Goal: Task Accomplishment & Management: Complete application form

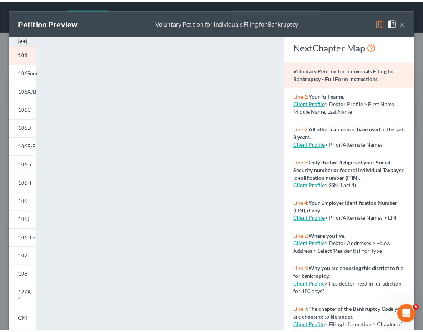
scroll to position [7, 0]
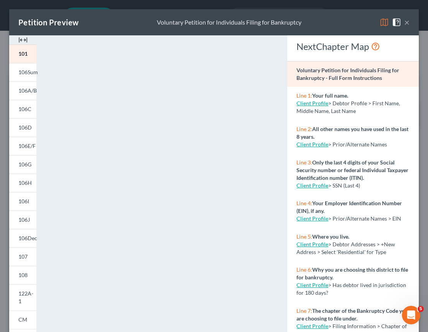
click at [404, 25] on button "×" at bounding box center [406, 22] width 5 height 9
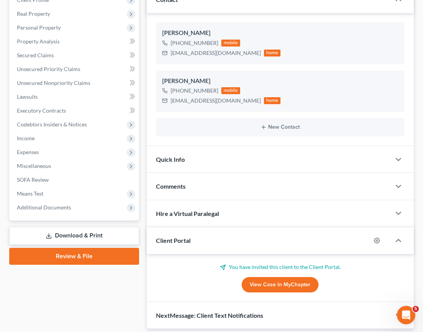
scroll to position [115, 0]
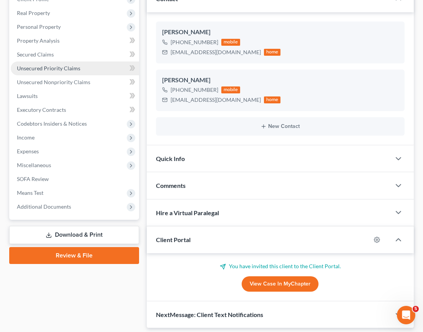
click at [45, 73] on link "Unsecured Priority Claims" at bounding box center [75, 68] width 128 height 14
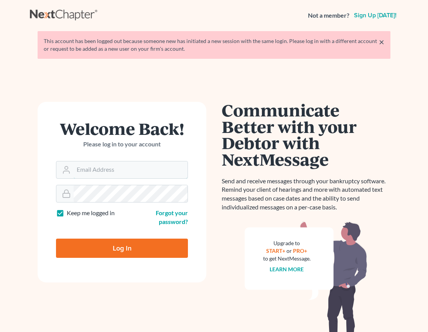
type input "kevin@mountainviewlawvt.com"
click at [114, 250] on input "Log In" at bounding box center [122, 247] width 132 height 19
type input "Thinking..."
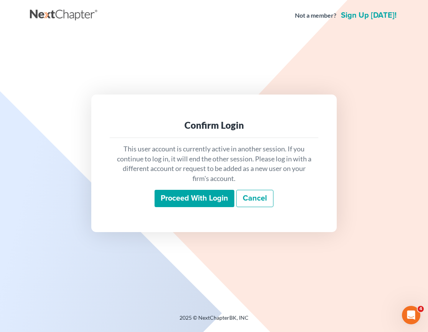
click at [190, 197] on input "Proceed with login" at bounding box center [195, 199] width 80 height 18
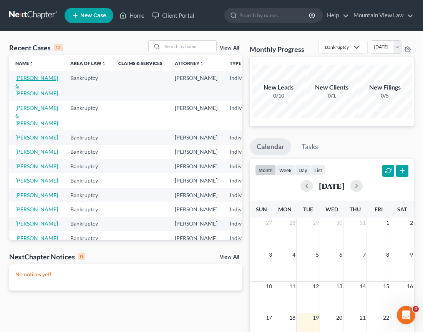
click at [25, 83] on link "[PERSON_NAME] & [PERSON_NAME]" at bounding box center [36, 85] width 43 height 22
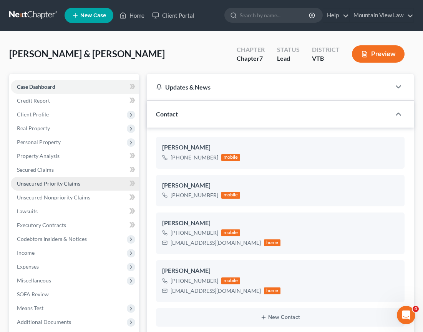
click at [63, 177] on link "Unsecured Priority Claims" at bounding box center [75, 184] width 128 height 14
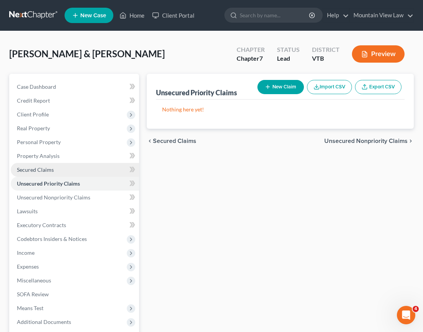
click at [41, 174] on link "Secured Claims" at bounding box center [75, 170] width 128 height 14
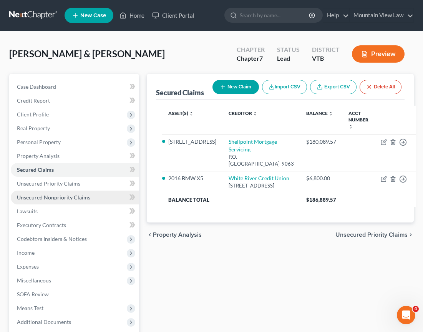
click at [48, 198] on span "Unsecured Nonpriority Claims" at bounding box center [53, 197] width 73 height 7
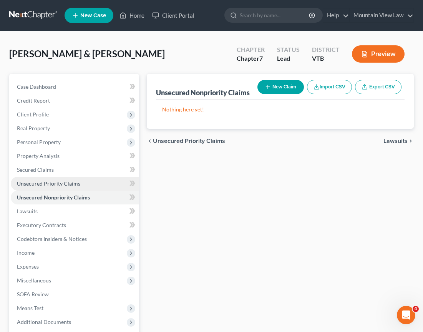
click at [48, 188] on link "Unsecured Priority Claims" at bounding box center [75, 184] width 128 height 14
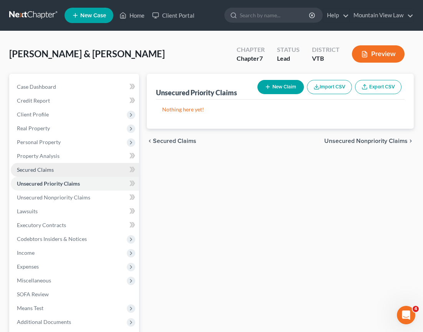
click at [41, 168] on span "Secured Claims" at bounding box center [35, 169] width 37 height 7
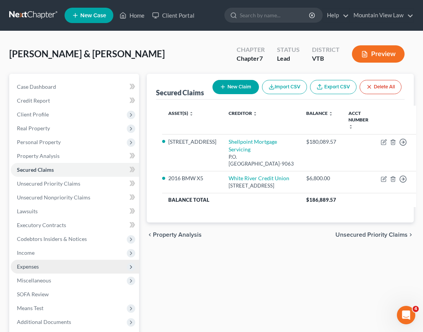
scroll to position [38, 0]
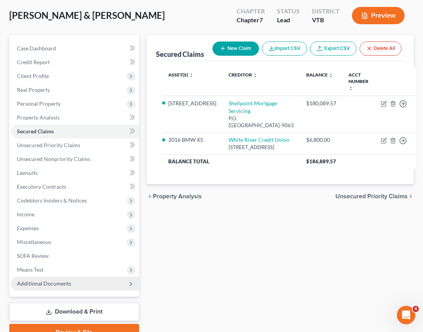
click at [54, 283] on span "Additional Documents" at bounding box center [44, 283] width 54 height 7
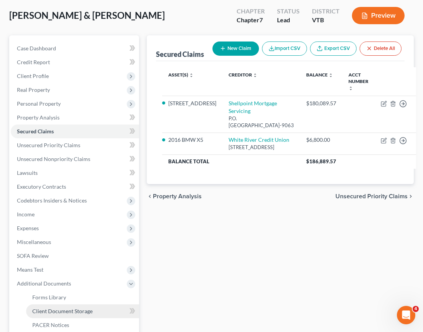
click at [74, 310] on span "Client Document Storage" at bounding box center [62, 310] width 60 height 7
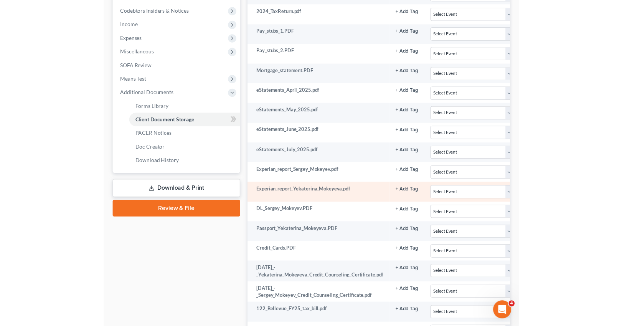
scroll to position [154, 0]
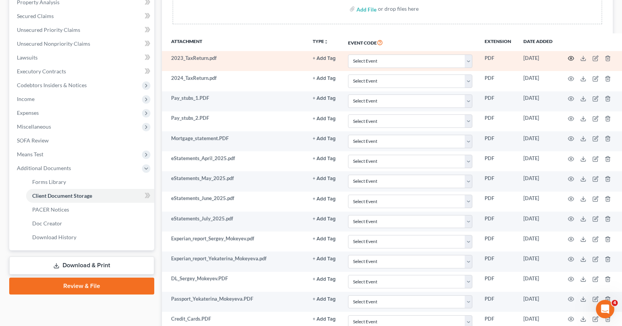
click at [428, 58] on icon "button" at bounding box center [571, 58] width 6 height 6
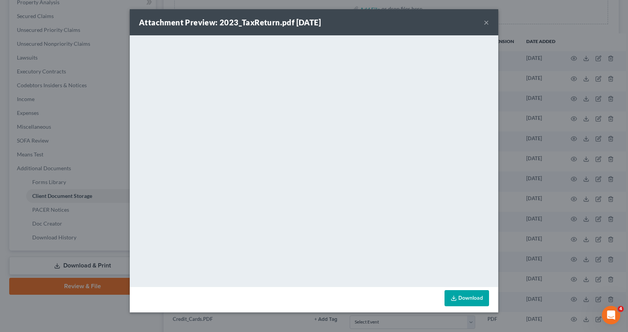
click at [428, 23] on button "×" at bounding box center [486, 22] width 5 height 9
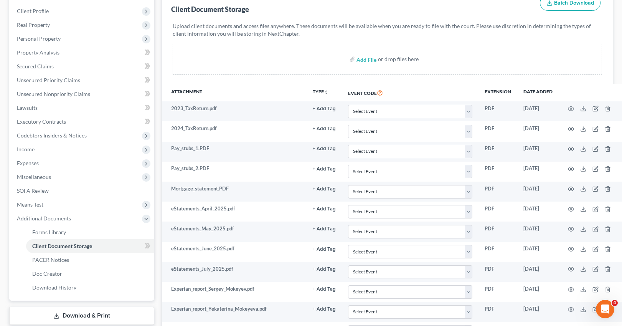
scroll to position [38, 0]
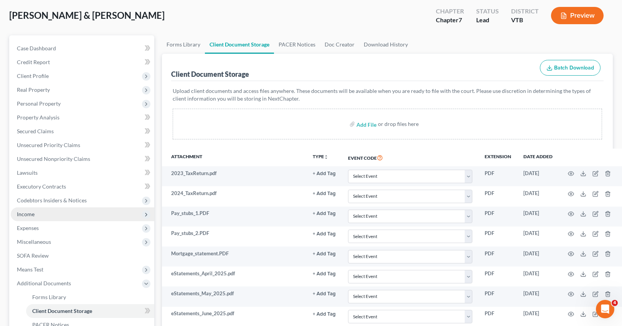
click at [49, 216] on span "Income" at bounding box center [83, 214] width 144 height 14
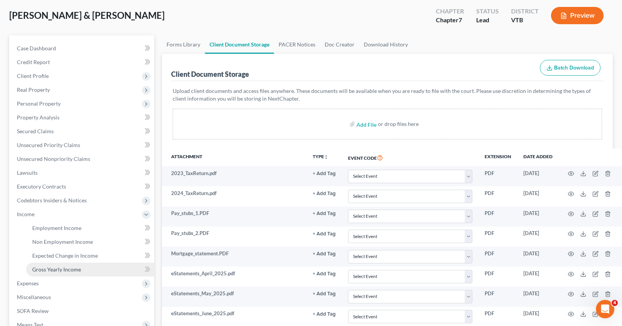
click at [73, 271] on span "Gross Yearly Income" at bounding box center [56, 269] width 49 height 7
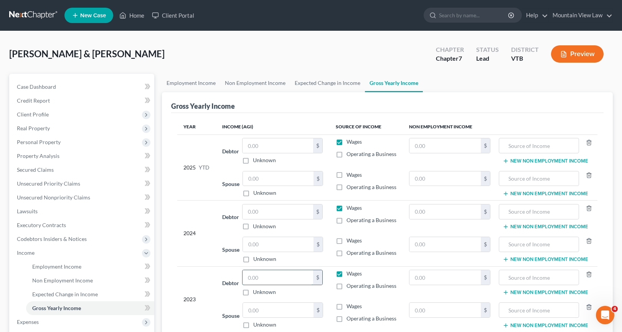
click at [260, 277] on input "text" at bounding box center [278, 277] width 71 height 15
paste input "12,144."
click at [192, 253] on div "2024" at bounding box center [196, 233] width 26 height 59
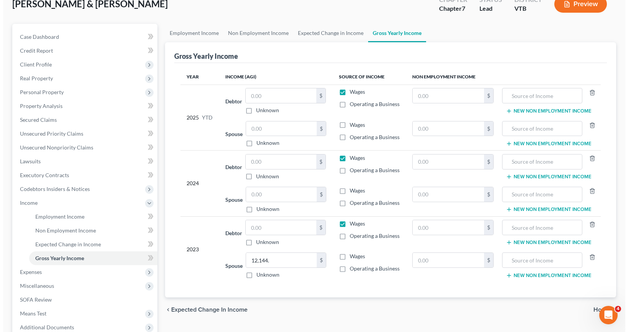
scroll to position [115, 0]
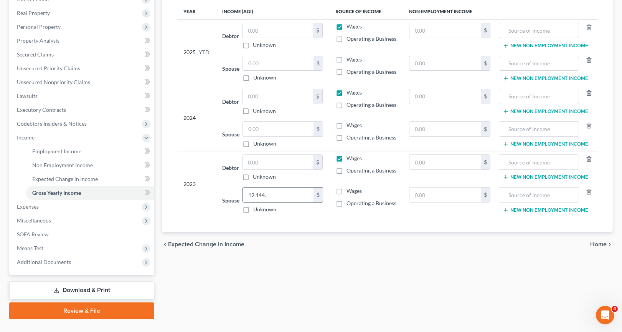
click at [276, 196] on input "12,144." at bounding box center [278, 194] width 71 height 15
click at [285, 193] on input "12,144." at bounding box center [278, 194] width 71 height 15
type input "12,144"
click at [322, 295] on div "Employment Income Non Employment Income Expected Change in Income Gross Yearly …" at bounding box center [387, 139] width 459 height 360
click at [81, 262] on span "Additional Documents" at bounding box center [83, 262] width 144 height 14
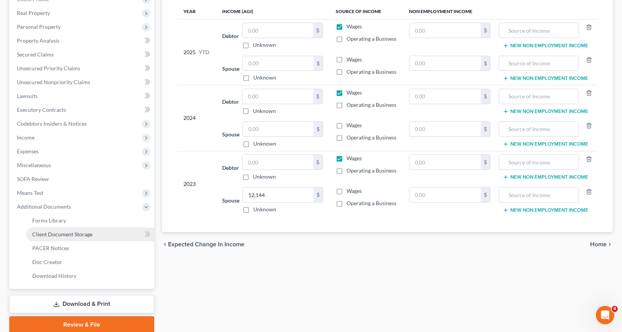
click at [56, 234] on span "Client Document Storage" at bounding box center [62, 234] width 60 height 7
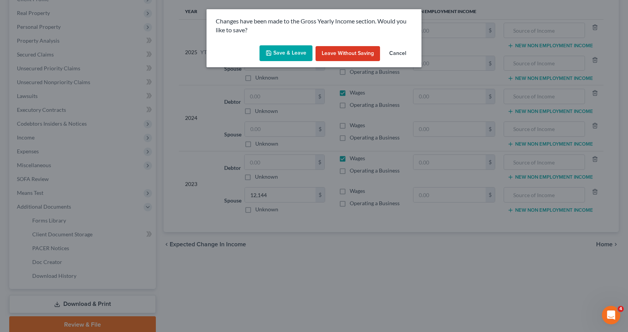
click at [287, 58] on button "Save & Leave" at bounding box center [285, 53] width 53 height 16
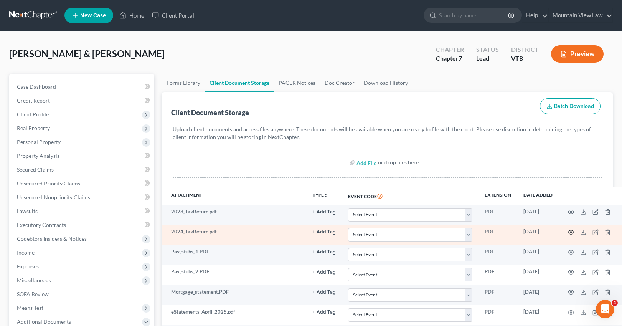
click at [428, 231] on icon "button" at bounding box center [571, 232] width 6 height 6
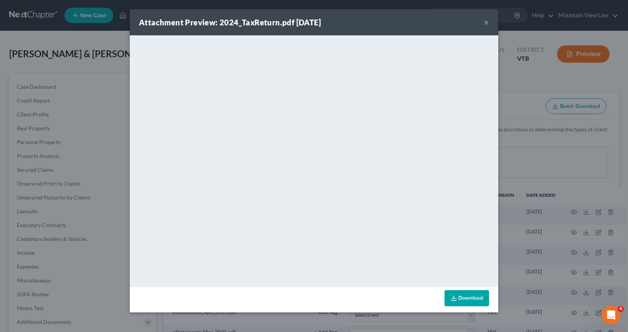
click at [428, 25] on button "×" at bounding box center [486, 22] width 5 height 9
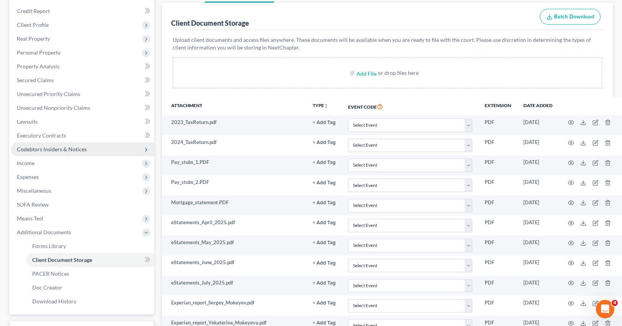
scroll to position [77, 0]
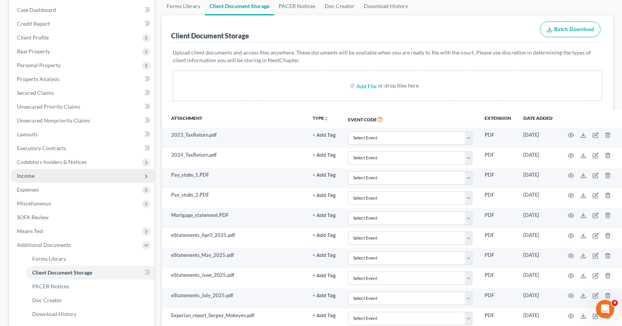
click at [51, 178] on span "Income" at bounding box center [83, 176] width 144 height 14
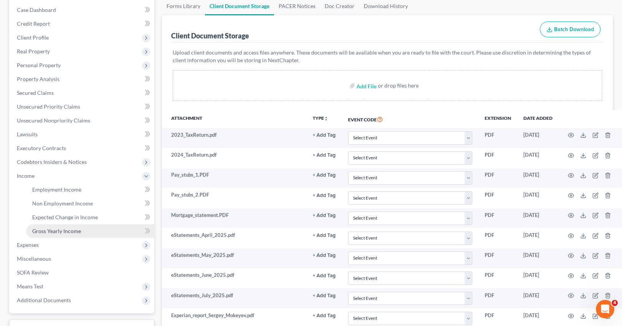
click at [81, 231] on link "Gross Yearly Income" at bounding box center [90, 231] width 128 height 14
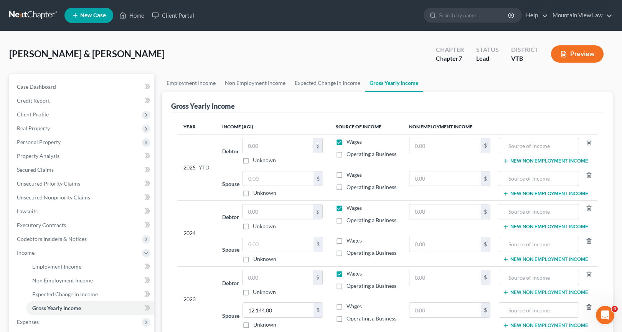
click at [347, 253] on label "Operating a Business" at bounding box center [372, 253] width 50 height 8
click at [350, 253] on input "Operating a Business" at bounding box center [352, 251] width 5 height 5
checkbox input "true"
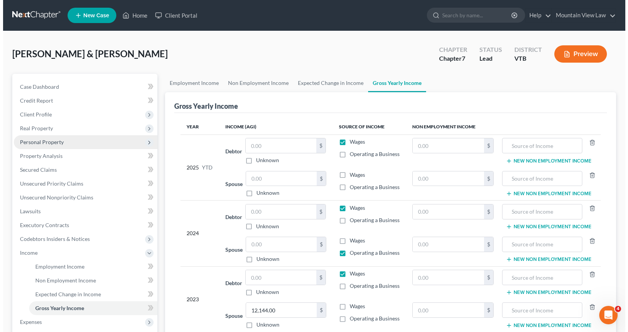
scroll to position [132, 0]
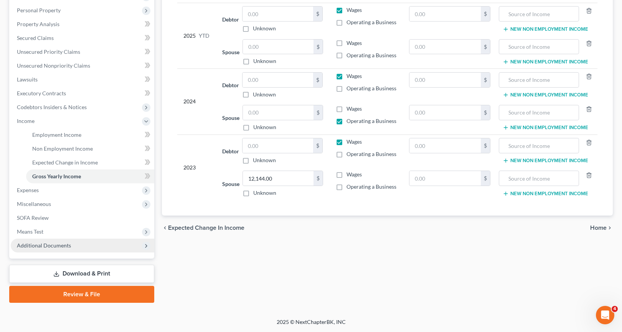
click at [68, 247] on span "Additional Documents" at bounding box center [44, 245] width 54 height 7
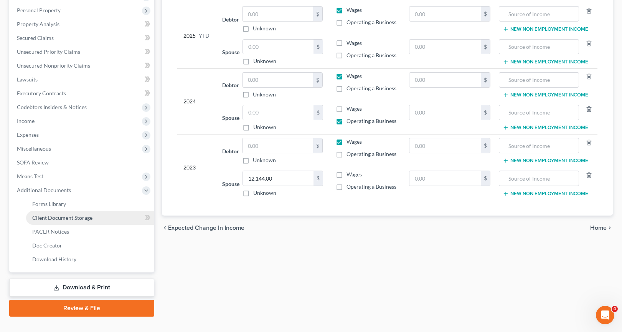
click at [73, 218] on span "Client Document Storage" at bounding box center [62, 217] width 60 height 7
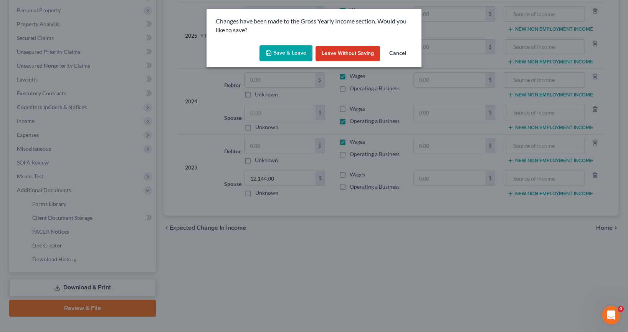
click at [282, 51] on button "Save & Leave" at bounding box center [285, 53] width 53 height 16
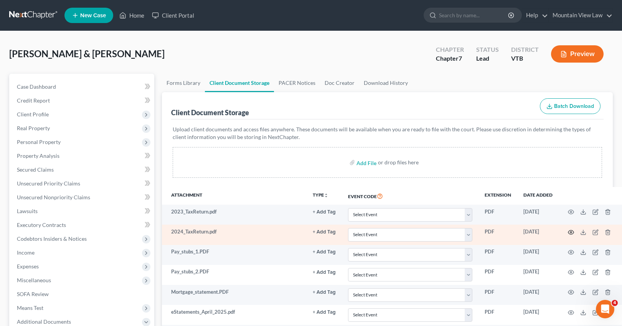
click at [428, 234] on icon "button" at bounding box center [571, 232] width 6 height 4
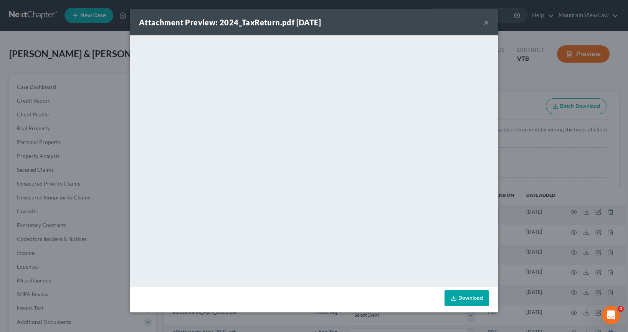
click at [428, 21] on div "Attachment Preview: 2024_TaxReturn.pdf 08/19/2025 ×" at bounding box center [314, 22] width 368 height 26
click at [428, 23] on button "×" at bounding box center [486, 22] width 5 height 9
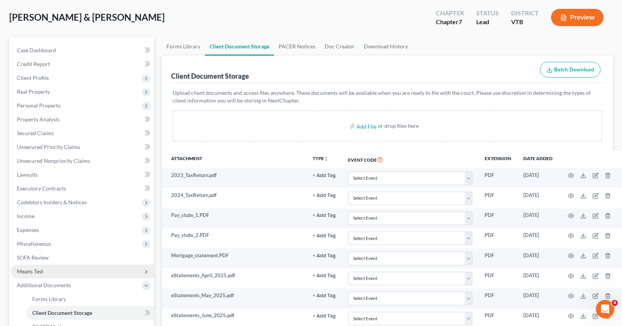
scroll to position [38, 0]
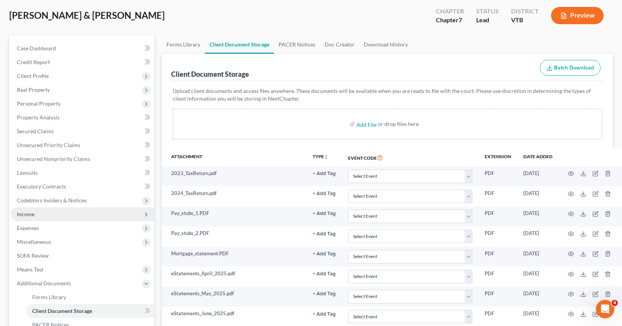
click at [23, 211] on span "Income" at bounding box center [26, 214] width 18 height 7
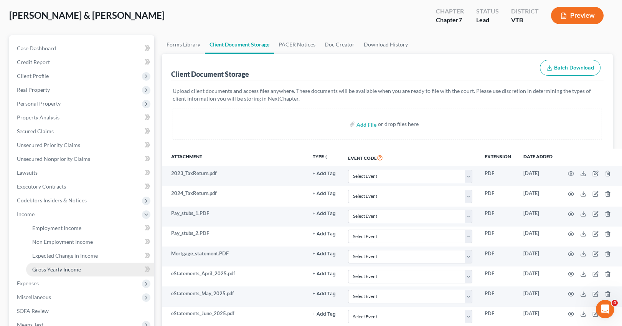
click at [72, 270] on span "Gross Yearly Income" at bounding box center [56, 269] width 49 height 7
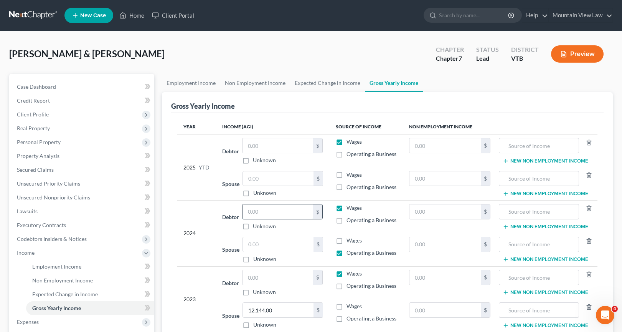
paste input "12,378."
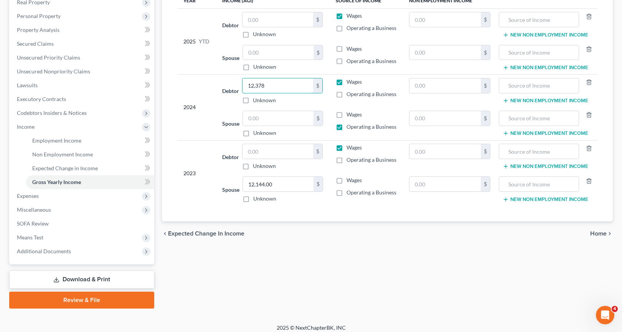
scroll to position [132, 0]
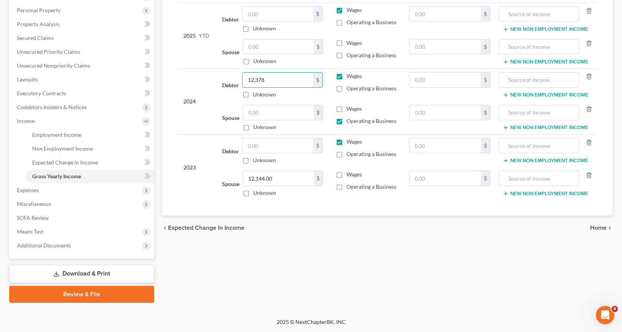
type input "12,378"
click at [428, 229] on span "Home" at bounding box center [598, 227] width 17 height 6
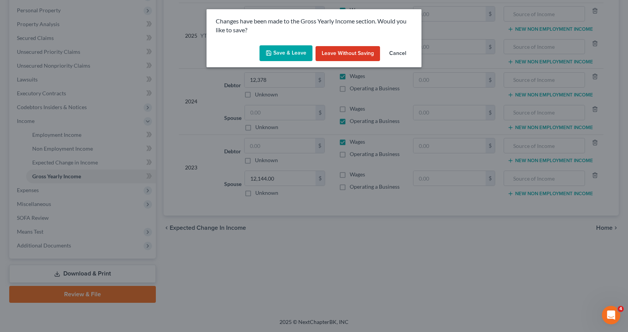
click at [279, 53] on button "Save & Leave" at bounding box center [285, 53] width 53 height 16
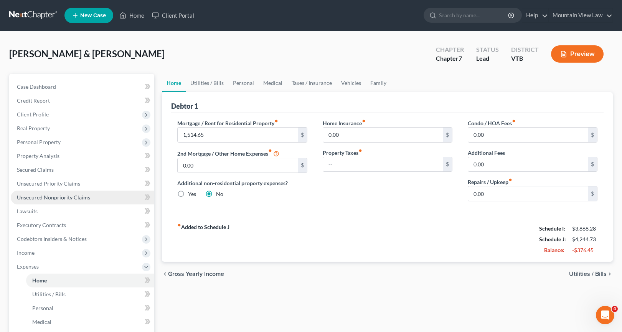
click at [53, 201] on link "Unsecured Nonpriority Claims" at bounding box center [83, 197] width 144 height 14
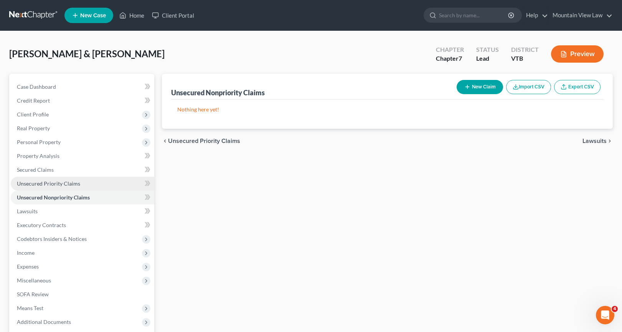
click at [48, 186] on span "Unsecured Priority Claims" at bounding box center [48, 183] width 63 height 7
click at [67, 200] on span "Unsecured Nonpriority Claims" at bounding box center [53, 197] width 73 height 7
click at [428, 88] on button "New Claim" at bounding box center [480, 87] width 46 height 14
select select "2"
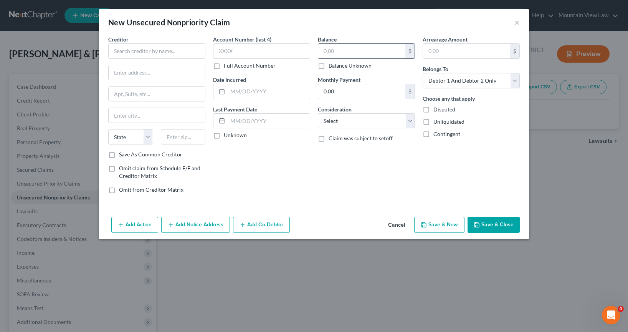
drag, startPoint x: 269, startPoint y: 22, endPoint x: 329, endPoint y: 48, distance: 65.9
click at [329, 48] on div "New Unsecured Nonpriority Claim × Creditor * State AL AK AR AZ CA CO CT DE DC F…" at bounding box center [314, 123] width 430 height 229
click at [304, 30] on div "New Unsecured Nonpriority Claim ×" at bounding box center [314, 22] width 430 height 26
click at [428, 25] on button "×" at bounding box center [516, 22] width 5 height 9
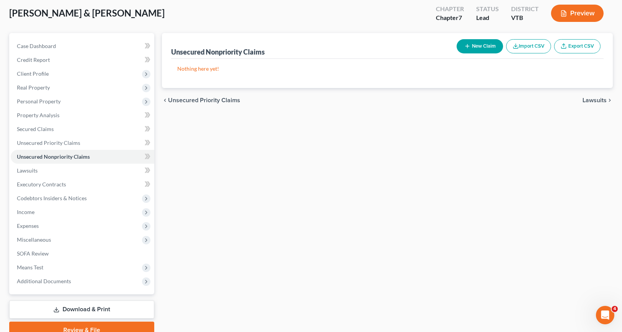
scroll to position [76, 0]
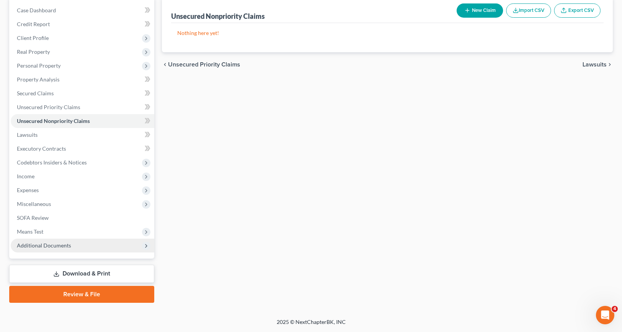
click at [64, 247] on span "Additional Documents" at bounding box center [44, 245] width 54 height 7
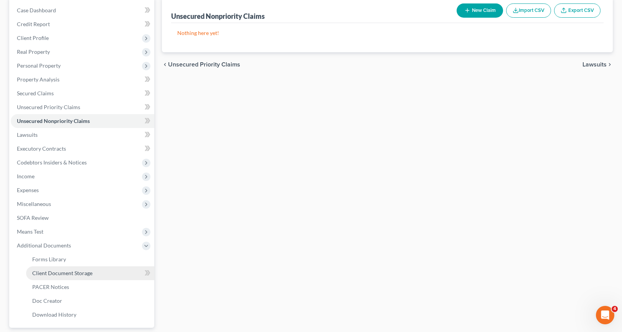
click at [77, 276] on link "Client Document Storage" at bounding box center [90, 273] width 128 height 14
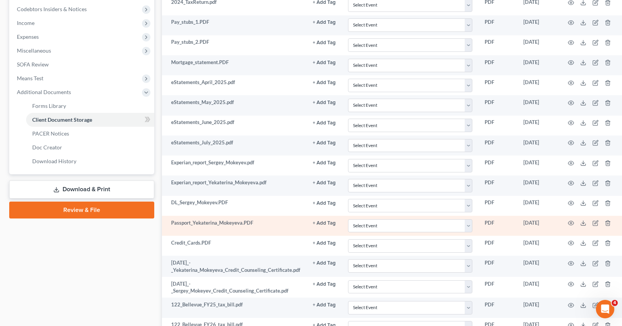
scroll to position [230, 0]
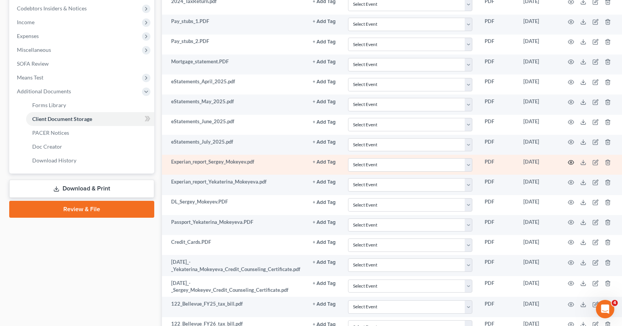
click at [428, 161] on icon "button" at bounding box center [571, 162] width 6 height 4
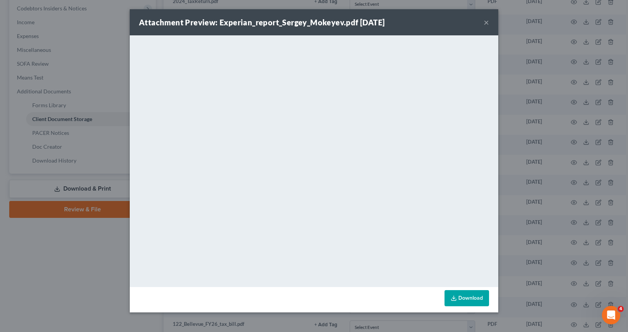
click at [428, 25] on div "Attachment Preview: Experian_report_Sergey_Mokeyev.pdf 08/19/2025 ×" at bounding box center [314, 22] width 368 height 26
click at [428, 22] on button "×" at bounding box center [486, 22] width 5 height 9
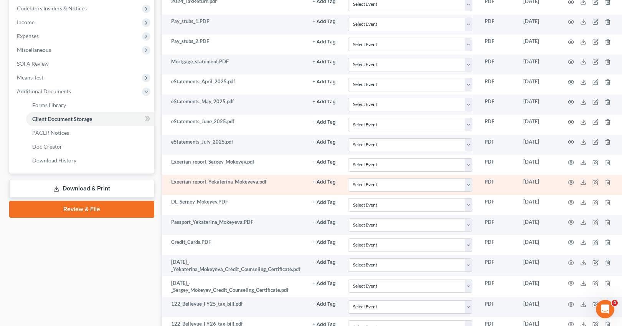
click at [428, 180] on td at bounding box center [591, 185] width 64 height 20
click at [428, 182] on circle "button" at bounding box center [571, 183] width 2 height 2
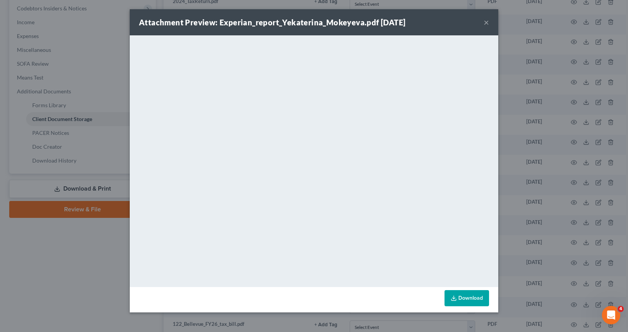
click at [428, 23] on div "Attachment Preview: Experian_report_Yekaterina_Mokeyeva.pdf 08/19/2025 ×" at bounding box center [314, 22] width 368 height 26
click at [428, 23] on button "×" at bounding box center [486, 22] width 5 height 9
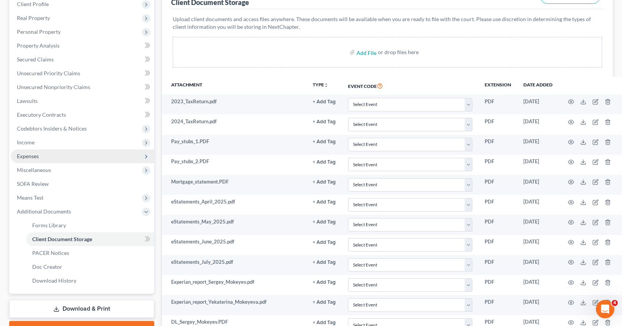
scroll to position [77, 0]
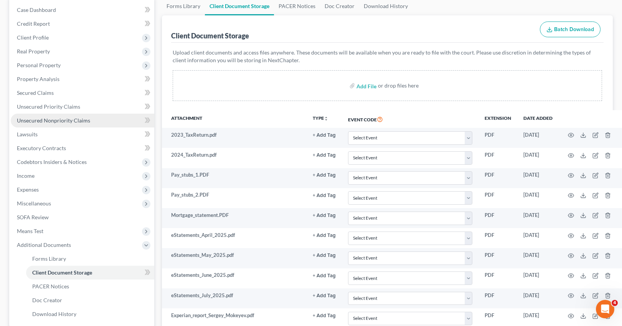
click at [76, 124] on link "Unsecured Nonpriority Claims" at bounding box center [83, 121] width 144 height 14
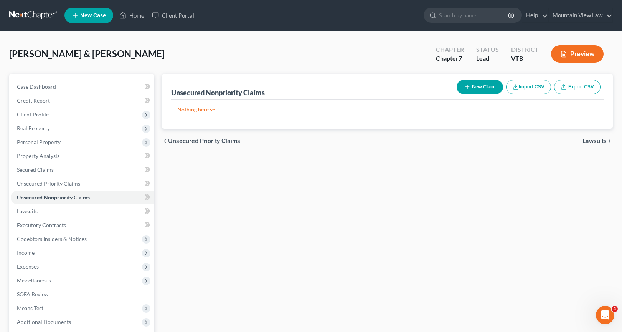
click at [428, 85] on button "New Claim" at bounding box center [480, 87] width 46 height 14
select select "2"
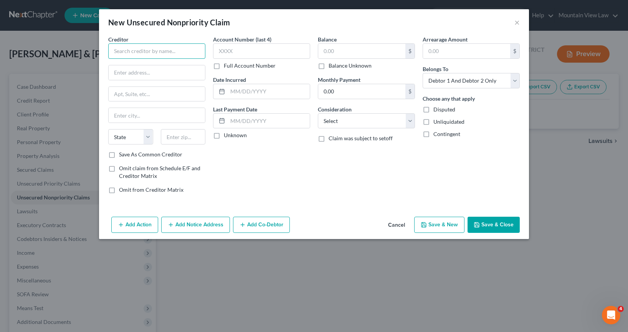
click at [128, 48] on input "text" at bounding box center [156, 50] width 97 height 15
click at [138, 48] on input "text" at bounding box center [156, 50] width 97 height 15
type input "Barclays Bank Delaware"
click at [233, 54] on input "text" at bounding box center [261, 50] width 97 height 15
click at [257, 54] on input "text" at bounding box center [261, 50] width 97 height 15
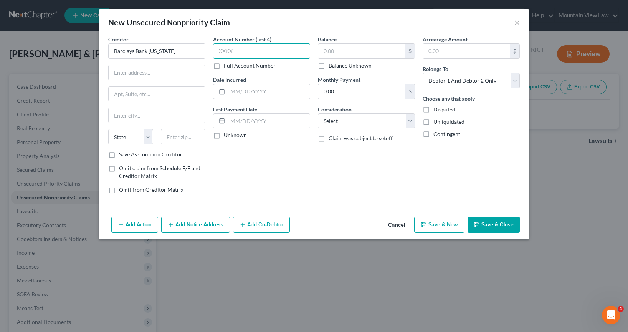
click at [257, 54] on input "text" at bounding box center [261, 50] width 97 height 15
type input "0325"
click at [342, 48] on input "text" at bounding box center [361, 51] width 87 height 15
type input "9,123"
click at [428, 53] on input "text" at bounding box center [466, 51] width 87 height 15
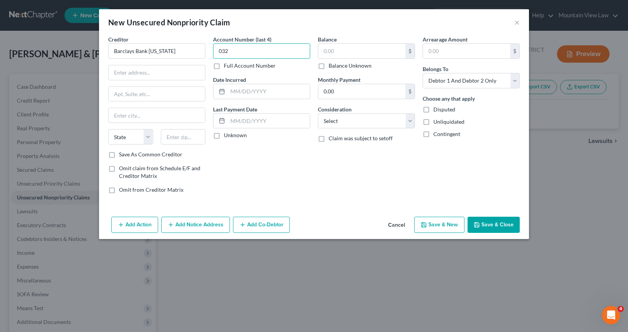
type input "0325"
click at [343, 52] on input "text" at bounding box center [361, 51] width 87 height 15
click at [428, 50] on input "text" at bounding box center [466, 51] width 87 height 15
click at [353, 54] on input "text" at bounding box center [361, 51] width 87 height 15
click at [428, 53] on input "text" at bounding box center [466, 51] width 87 height 15
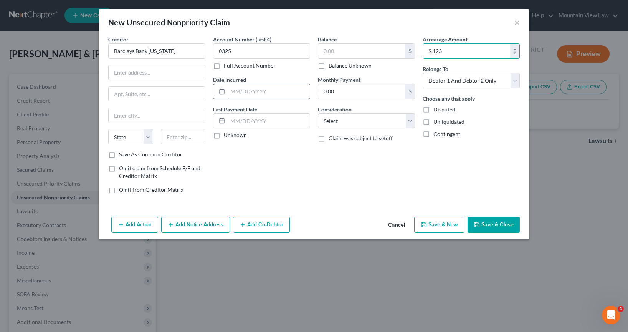
type input "9,123"
click at [249, 96] on input "text" at bounding box center [269, 91] width 82 height 15
click at [241, 125] on input "text" at bounding box center [269, 121] width 82 height 15
click at [224, 138] on label "Unknown" at bounding box center [235, 135] width 23 height 8
click at [227, 136] on input "Unknown" at bounding box center [229, 133] width 5 height 5
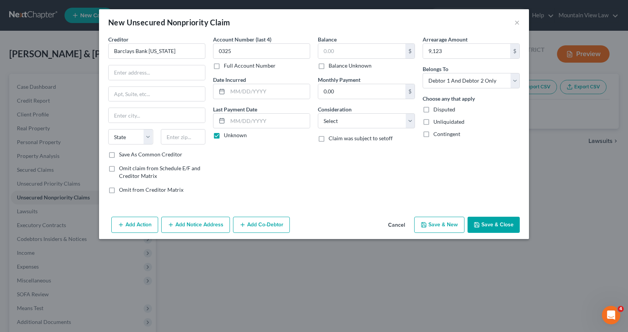
click at [224, 138] on label "Unknown" at bounding box center [235, 135] width 23 height 8
click at [227, 136] on input "Unknown" at bounding box center [229, 133] width 5 height 5
checkbox input "false"
click at [237, 121] on input "text" at bounding box center [269, 121] width 82 height 15
type input "09/13/2024"
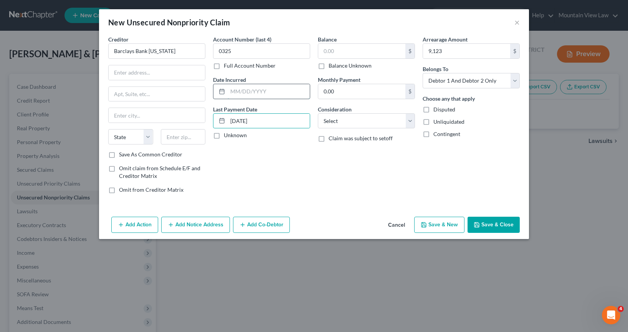
click at [291, 95] on input "text" at bounding box center [269, 91] width 82 height 15
type input "02/17/2019"
click at [333, 95] on input "0.00" at bounding box center [361, 91] width 87 height 15
click at [316, 202] on div "Creditor * Barclays Bank Delaware State AL AK AR AZ CA CO CT DE DC FL GA GU HI …" at bounding box center [314, 124] width 430 height 178
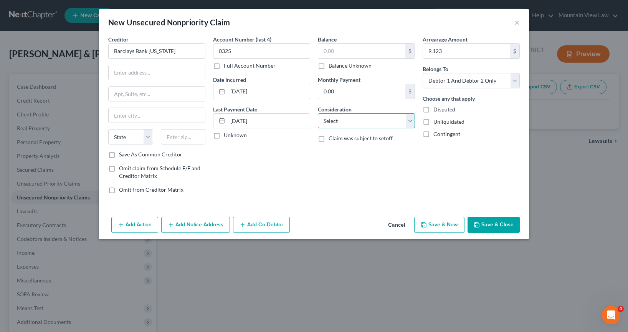
click at [357, 126] on select "Select Cable / Satellite Services Collection Agency Credit Card Debt Debt Couns…" at bounding box center [366, 120] width 97 height 15
select select "2"
click at [318, 113] on select "Select Cable / Satellite Services Collection Agency Credit Card Debt Debt Couns…" at bounding box center [366, 120] width 97 height 15
click at [428, 80] on select "Select Debtor 1 Only Debtor 2 Only Debtor 1 And Debtor 2 Only At Least One Of T…" at bounding box center [471, 80] width 97 height 15
select select "0"
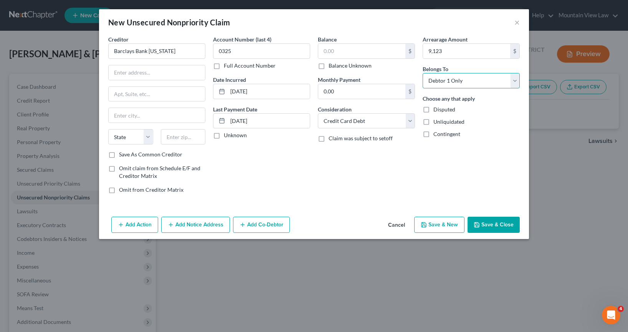
click at [423, 73] on select "Select Debtor 1 Only Debtor 2 Only Debtor 1 And Debtor 2 Only At Least One Of T…" at bounding box center [471, 80] width 97 height 15
drag, startPoint x: 467, startPoint y: 138, endPoint x: 434, endPoint y: 111, distance: 42.9
click at [428, 111] on div "Choose any that apply Disputed Unliquidated Contingent" at bounding box center [471, 115] width 97 height 43
copy div "Disputed Unliquidated Contingent"
click at [428, 184] on div "Arrearage Amount 9,123 $ Belongs To * Select Debtor 1 Only Debtor 2 Only Debtor…" at bounding box center [471, 117] width 105 height 164
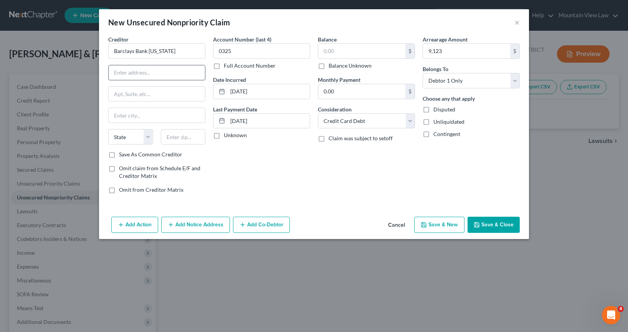
click at [150, 73] on input "text" at bounding box center [157, 72] width 96 height 15
click at [142, 69] on input "text" at bounding box center [157, 72] width 96 height 15
type input "PO Box 8803"
click at [148, 114] on input "text" at bounding box center [157, 115] width 96 height 15
type input "Wilmington"
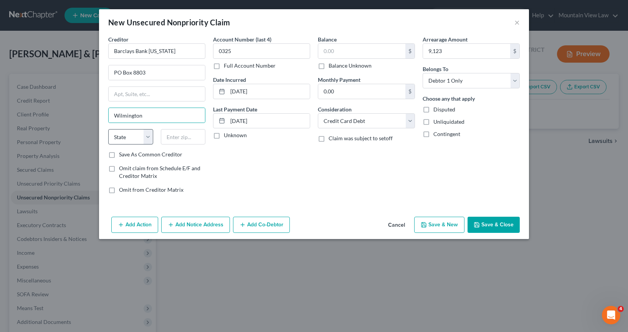
drag, startPoint x: 112, startPoint y: 129, endPoint x: 119, endPoint y: 133, distance: 8.4
click at [114, 130] on div "Creditor * Barclays Bank Delaware PO Box 8803 Wilmington State AL AK AR AZ CA C…" at bounding box center [156, 92] width 97 height 115
click at [121, 134] on select "State AL AK AR AZ CA CO CT DE DC FL GA GU HI ID IL IN IA KS KY LA ME MD MA MI M…" at bounding box center [130, 136] width 45 height 15
select select "7"
click at [108, 129] on select "State AL AK AR AZ CA CO CT DE DC FL GA GU HI ID IL IN IA KS KY LA ME MD MA MI M…" at bounding box center [130, 136] width 45 height 15
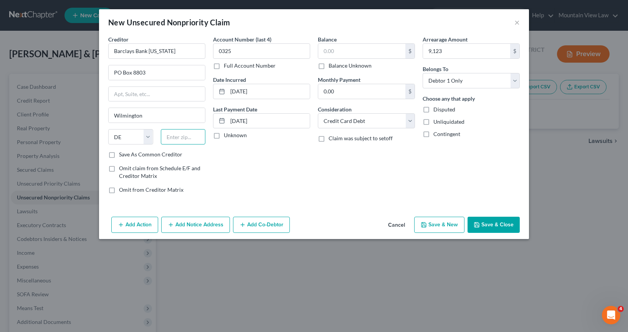
click at [178, 140] on input "text" at bounding box center [183, 136] width 45 height 15
type input "19899"
click at [252, 172] on div "Account Number (last 4) 0325 Full Account Number Date Incurred 02/17/2019 Last …" at bounding box center [261, 117] width 105 height 164
click at [428, 224] on button "Save & Close" at bounding box center [493, 224] width 52 height 16
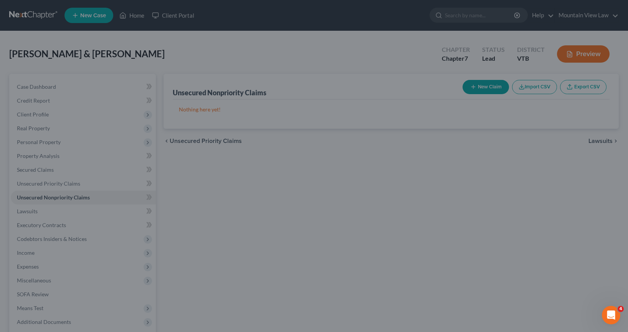
type input "9,123.00"
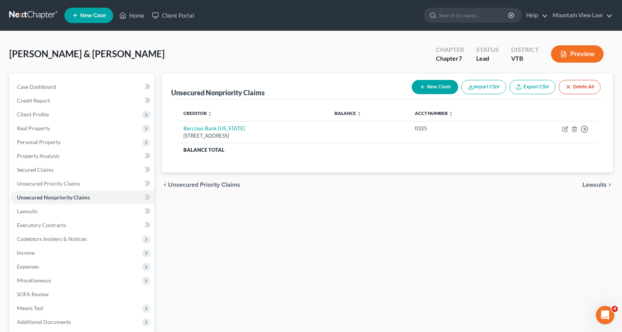
click at [428, 88] on button "New Claim" at bounding box center [435, 87] width 46 height 14
select select "2"
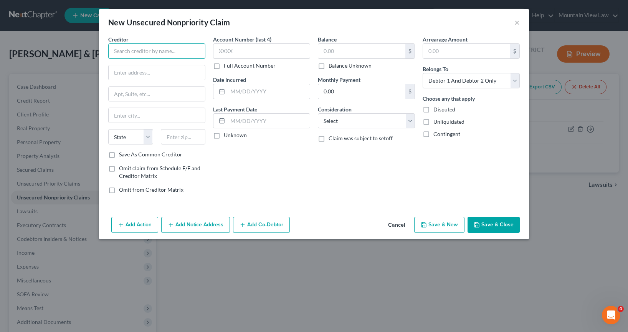
click at [159, 53] on input "text" at bounding box center [156, 50] width 97 height 15
type input "Capitol One"
click at [132, 75] on input "text" at bounding box center [157, 72] width 96 height 15
type input "PO Box 31293"
drag, startPoint x: 122, startPoint y: 107, endPoint x: 125, endPoint y: 110, distance: 4.2
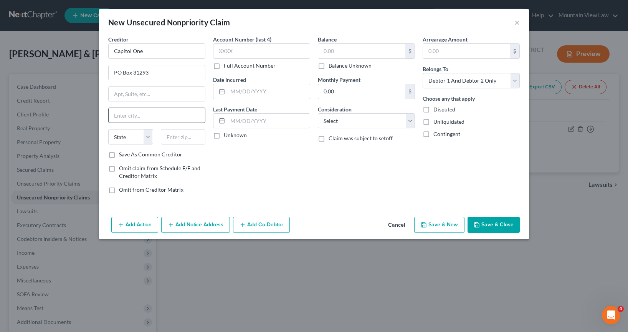
click at [121, 108] on input "text" at bounding box center [157, 115] width 96 height 15
type input "Salt Lake City"
click at [123, 136] on select "State AL AK AR AZ CA CO CT DE DC FL GA GU HI ID IL IN IA KS KY LA ME MD MA MI M…" at bounding box center [130, 136] width 45 height 15
select select "46"
click at [108, 129] on select "State AL AK AR AZ CA CO CT DE DC FL GA GU HI ID IL IN IA KS KY LA ME MD MA MI M…" at bounding box center [130, 136] width 45 height 15
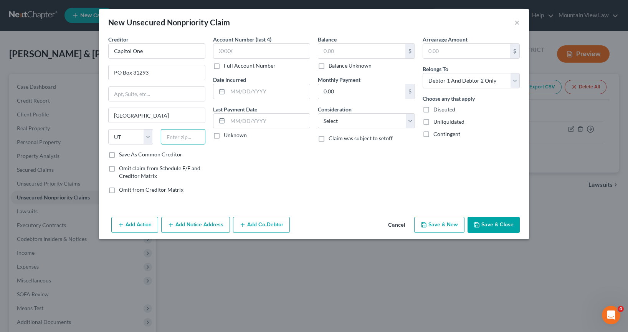
click at [173, 143] on input "text" at bounding box center [183, 136] width 45 height 15
type input "84131"
click at [241, 54] on input "text" at bounding box center [261, 50] width 97 height 15
type input "4709"
click at [333, 52] on input "text" at bounding box center [361, 51] width 87 height 15
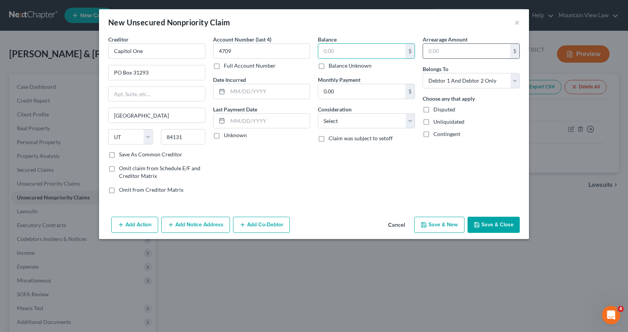
click at [428, 54] on input "text" at bounding box center [466, 51] width 87 height 15
type input "27,955"
click at [428, 75] on select "Select Debtor 1 Only Debtor 2 Only Debtor 1 And Debtor 2 Only At Least One Of T…" at bounding box center [471, 80] width 97 height 15
select select "0"
click at [423, 73] on select "Select Debtor 1 Only Debtor 2 Only Debtor 1 And Debtor 2 Only At Least One Of T…" at bounding box center [471, 80] width 97 height 15
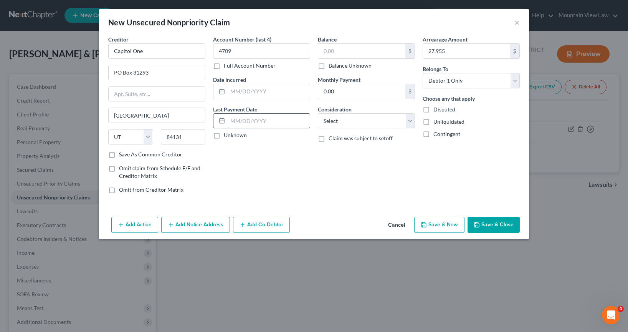
click at [292, 121] on input "text" at bounding box center [269, 121] width 82 height 15
type input "04/22/2024"
click at [293, 176] on div "Account Number (last 4) 4709 Full Account Number Date Incurred Last Payment Dat…" at bounding box center [261, 117] width 105 height 164
click at [347, 121] on select "Select Cable / Satellite Services Collection Agency Credit Card Debt Debt Couns…" at bounding box center [366, 120] width 97 height 15
select select "2"
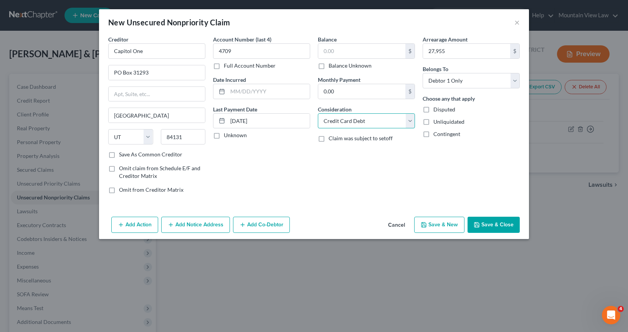
click at [318, 113] on select "Select Cable / Satellite Services Collection Agency Credit Card Debt Debt Couns…" at bounding box center [366, 120] width 97 height 15
click at [264, 96] on input "text" at bounding box center [269, 91] width 82 height 15
type input "08/05/2017"
drag, startPoint x: 350, startPoint y: 160, endPoint x: 352, endPoint y: 165, distance: 5.3
click at [350, 161] on div "Balance $ Balance Unknown Balance Undetermined $ Balance Unknown Monthly Paymen…" at bounding box center [366, 117] width 105 height 164
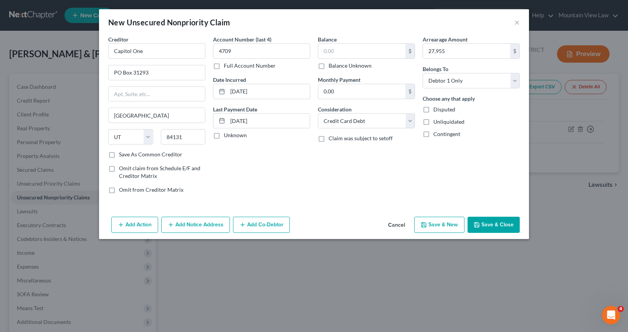
click at [428, 224] on button "Save & New" at bounding box center [439, 224] width 50 height 16
select select "2"
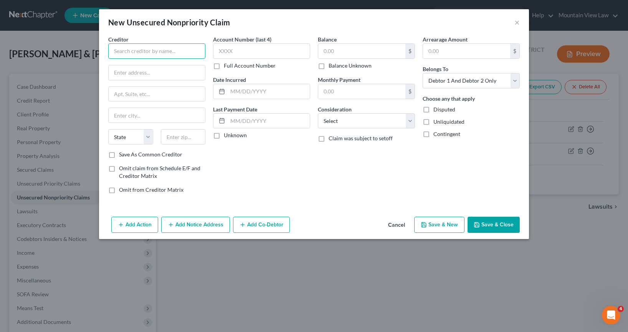
click at [150, 51] on input "text" at bounding box center [156, 50] width 97 height 15
type input "JMPCB Card"
click at [142, 96] on input "text" at bounding box center [157, 94] width 96 height 15
click at [137, 71] on input "text" at bounding box center [157, 72] width 96 height 15
type input "PO Box 15369"
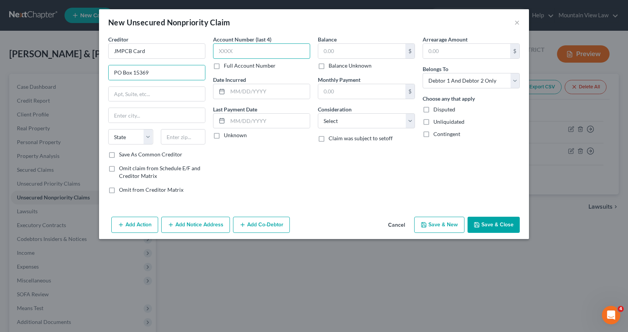
click at [243, 51] on input "text" at bounding box center [261, 50] width 97 height 15
type input "4740"
click at [355, 53] on input "text" at bounding box center [361, 51] width 87 height 15
click at [428, 52] on input "text" at bounding box center [466, 51] width 87 height 15
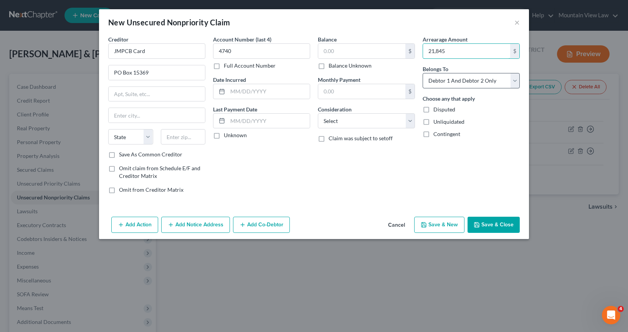
type input "21,845"
click at [428, 83] on select "Select Debtor 1 Only Debtor 2 Only Debtor 1 And Debtor 2 Only At Least One Of T…" at bounding box center [471, 80] width 97 height 15
select select "0"
click at [423, 73] on select "Select Debtor 1 Only Debtor 2 Only Debtor 1 And Debtor 2 Only At Least One Of T…" at bounding box center [471, 80] width 97 height 15
click at [273, 93] on input "text" at bounding box center [269, 91] width 82 height 15
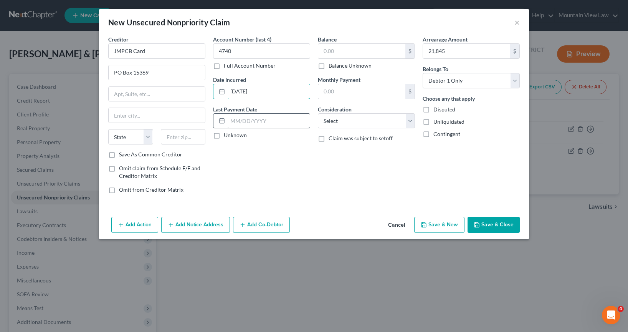
type input "10/29/2016"
click at [253, 118] on input "text" at bounding box center [269, 121] width 82 height 15
type input "05/16/2024"
click at [139, 142] on select "State AL AK AR AZ CA CO CT DE DC FL GA GU HI ID IL IN IA KS KY LA ME MD MA MI M…" at bounding box center [130, 136] width 45 height 15
click at [125, 117] on input "text" at bounding box center [157, 115] width 96 height 15
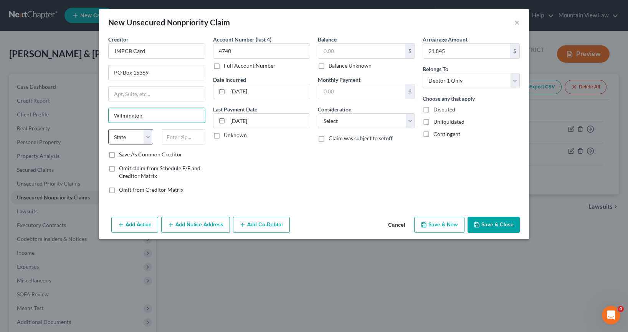
type input "Wilmington"
click at [122, 136] on select "State AL AK AR AZ CA CO CT DE DC FL GA GU HI ID IL IN IA KS KY LA ME MD MA MI M…" at bounding box center [130, 136] width 45 height 15
select select "7"
click at [108, 129] on select "State AL AK AR AZ CA CO CT DE DC FL GA GU HI ID IL IN IA KS KY LA ME MD MA MI M…" at bounding box center [130, 136] width 45 height 15
click at [184, 137] on input "text" at bounding box center [183, 136] width 45 height 15
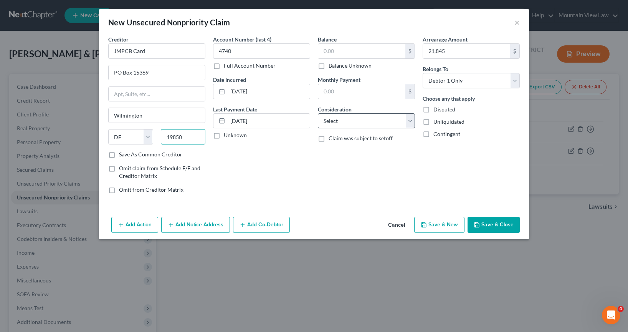
type input "19850"
click at [360, 116] on select "Select Cable / Satellite Services Collection Agency Credit Card Debt Debt Couns…" at bounding box center [366, 120] width 97 height 15
select select "2"
click at [318, 113] on select "Select Cable / Satellite Services Collection Agency Credit Card Debt Debt Couns…" at bounding box center [366, 120] width 97 height 15
click at [354, 190] on div "Balance $ Balance Unknown Balance Undetermined $ Balance Unknown Monthly Paymen…" at bounding box center [366, 117] width 105 height 164
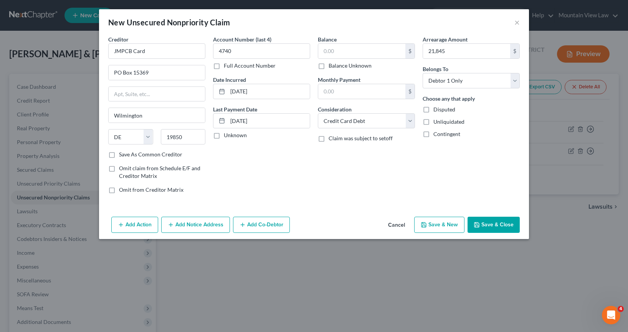
click at [428, 228] on button "Save & Close" at bounding box center [493, 224] width 52 height 16
type input "0.00"
type input "21,845.00"
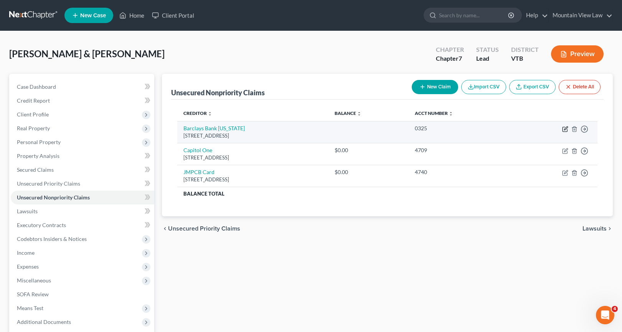
click at [428, 131] on icon "button" at bounding box center [565, 129] width 6 height 6
select select "7"
select select "2"
select select "0"
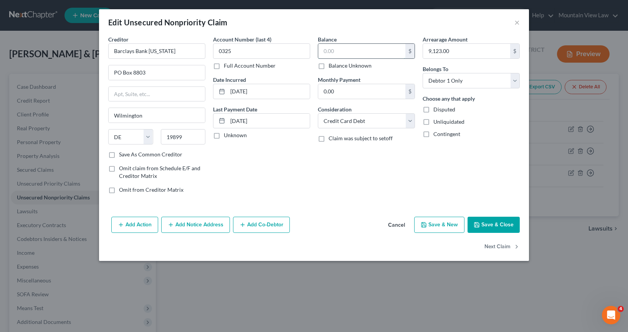
click at [375, 55] on input "text" at bounding box center [361, 51] width 87 height 15
click at [380, 51] on input "text" at bounding box center [361, 51] width 87 height 15
type input "0.00"
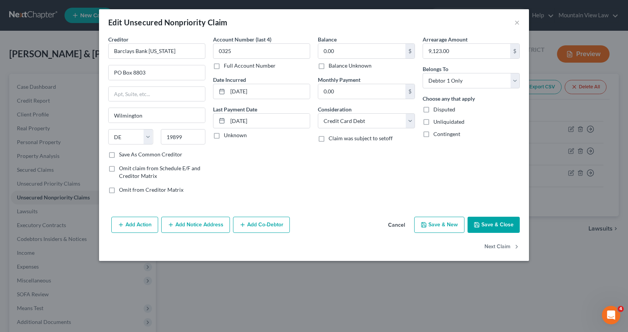
click at [428, 224] on button "Save & Close" at bounding box center [493, 224] width 52 height 16
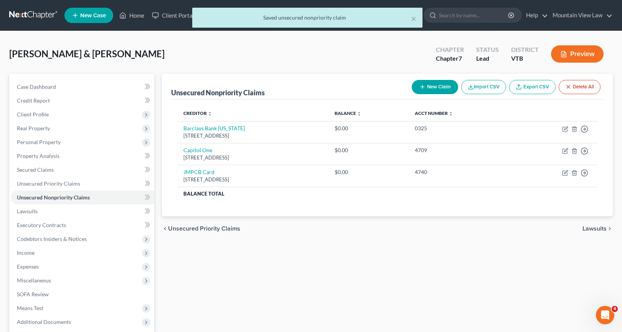
click at [428, 83] on button "New Claim" at bounding box center [435, 87] width 46 height 14
select select "2"
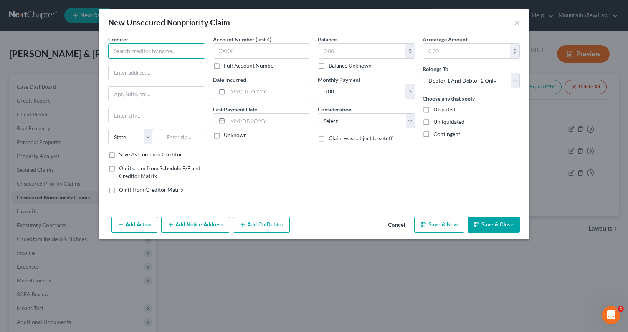
click at [135, 54] on input "text" at bounding box center [156, 50] width 97 height 15
type input "DISCOVERC"
click at [129, 74] on input "text" at bounding box center [157, 72] width 96 height 15
type input "PO Box 30939"
drag, startPoint x: 116, startPoint y: 116, endPoint x: 129, endPoint y: 123, distance: 14.3
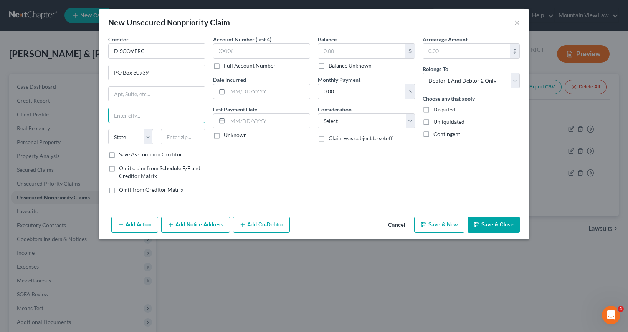
click at [116, 116] on input "text" at bounding box center [157, 115] width 96 height 15
type input "Salt Lake City"
click at [130, 139] on select "State AL AK AR AZ CA CO CT DE DC FL GA GU HI ID IL IN IA KS KY LA ME MD MA MI M…" at bounding box center [130, 136] width 45 height 15
select select "46"
click at [108, 129] on select "State AL AK AR AZ CA CO CT DE DC FL GA GU HI ID IL IN IA KS KY LA ME MD MA MI M…" at bounding box center [130, 136] width 45 height 15
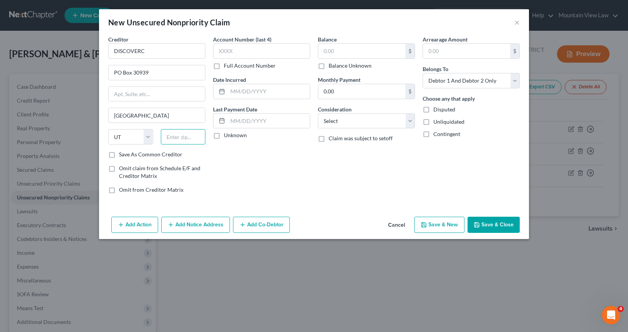
click at [169, 138] on input "text" at bounding box center [183, 136] width 45 height 15
type input "84130"
click at [243, 50] on input "text" at bounding box center [261, 50] width 97 height 15
type input "1101"
click at [270, 91] on input "text" at bounding box center [269, 91] width 82 height 15
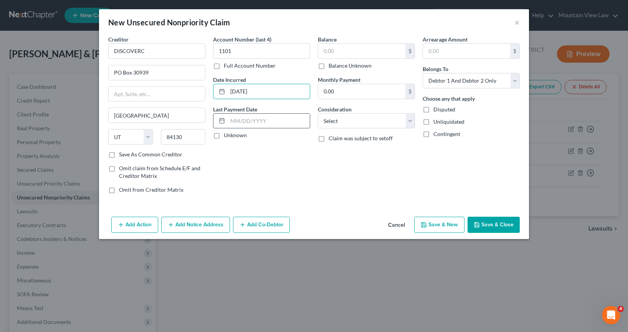
type input "10/17/2022"
click at [261, 119] on input "text" at bounding box center [269, 121] width 82 height 15
type input "8"
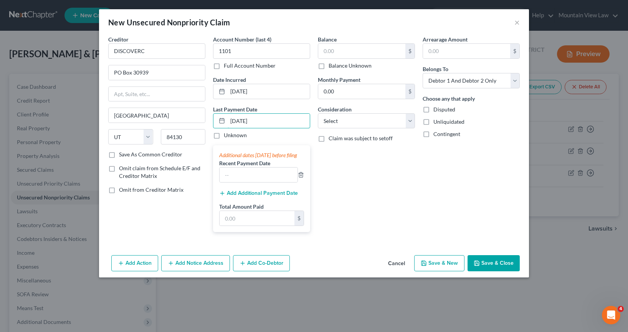
type input "6/06/2025"
click at [374, 206] on div "Balance $ Balance Unknown Balance Undetermined $ Balance Unknown Monthly Paymen…" at bounding box center [366, 136] width 105 height 203
click at [268, 178] on input "text" at bounding box center [259, 174] width 78 height 15
click at [416, 215] on div "Balance $ Balance Unknown Balance Undetermined $ Balance Unknown Monthly Paymen…" at bounding box center [366, 136] width 105 height 203
click at [414, 215] on div "Balance $ Balance Unknown Balance Undetermined $ Balance Unknown Monthly Paymen…" at bounding box center [366, 136] width 105 height 203
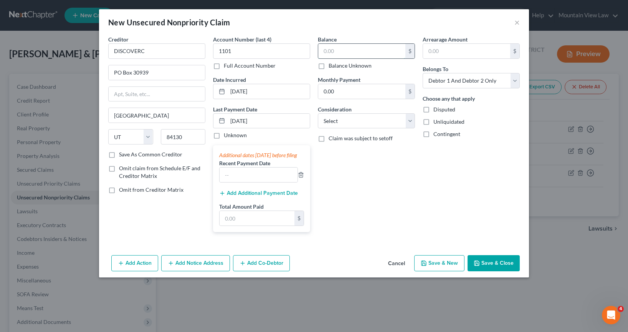
click at [368, 48] on input "text" at bounding box center [361, 51] width 87 height 15
type input "9,136"
click at [377, 92] on input "0.00" at bounding box center [361, 91] width 87 height 15
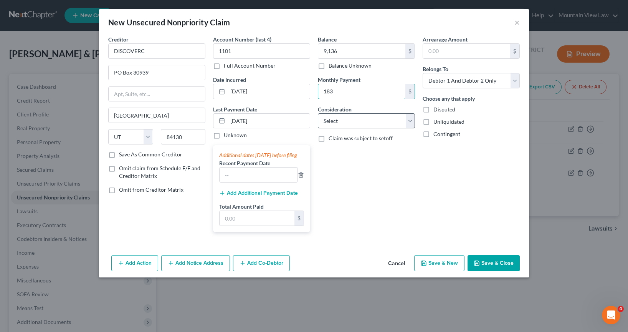
type input "183"
click at [375, 125] on select "Select Cable / Satellite Services Collection Agency Credit Card Debt Debt Couns…" at bounding box center [366, 120] width 97 height 15
select select "2"
click at [318, 113] on select "Select Cable / Satellite Services Collection Agency Credit Card Debt Debt Couns…" at bounding box center [366, 120] width 97 height 15
click at [428, 195] on div "Arrearage Amount $ Belongs To * Select Debtor 1 Only Debtor 2 Only Debtor 1 And…" at bounding box center [471, 136] width 105 height 203
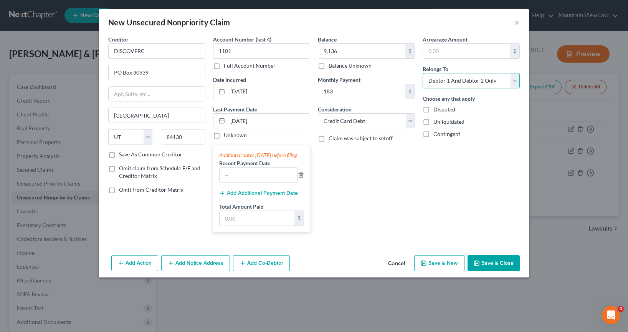
click at [428, 83] on select "Select Debtor 1 Only Debtor 2 Only Debtor 1 And Debtor 2 Only At Least One Of T…" at bounding box center [471, 80] width 97 height 15
select select "1"
click at [423, 73] on select "Select Debtor 1 Only Debtor 2 Only Debtor 1 And Debtor 2 Only At Least One Of T…" at bounding box center [471, 80] width 97 height 15
click at [428, 191] on div "Arrearage Amount $ Belongs To * Select Debtor 1 Only Debtor 2 Only Debtor 1 And…" at bounding box center [471, 136] width 105 height 203
drag, startPoint x: 397, startPoint y: 187, endPoint x: 485, endPoint y: 247, distance: 106.1
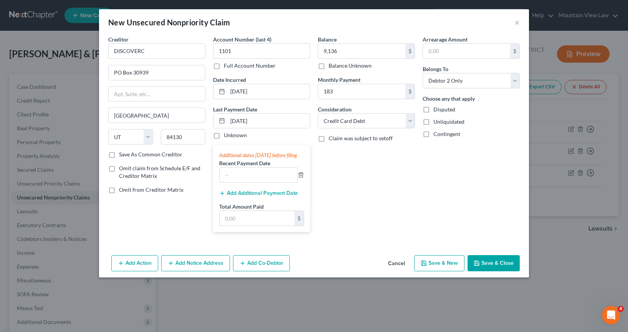
click at [398, 187] on div "Balance 9,136.00 $ Balance Unknown Balance Undetermined 9,136 $ Balance Unknown…" at bounding box center [366, 136] width 105 height 203
click at [428, 268] on button "Save & Close" at bounding box center [493, 263] width 52 height 16
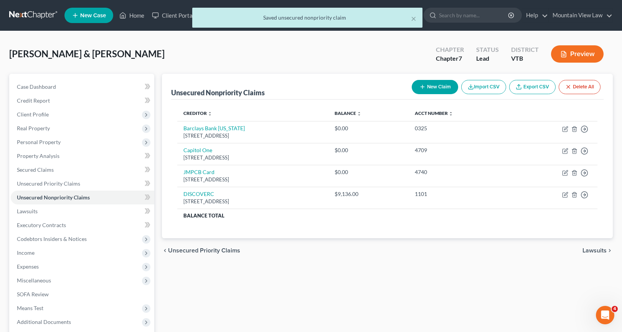
click at [428, 86] on button "New Claim" at bounding box center [435, 87] width 46 height 14
select select "2"
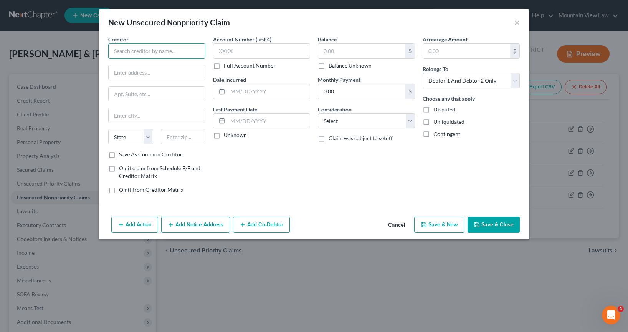
click at [144, 58] on input "text" at bounding box center [156, 50] width 97 height 15
type input "JPMCB Card"
click at [160, 74] on input "text" at bounding box center [157, 72] width 96 height 15
type input "PO Box 15369"
click at [132, 114] on input "text" at bounding box center [157, 115] width 96 height 15
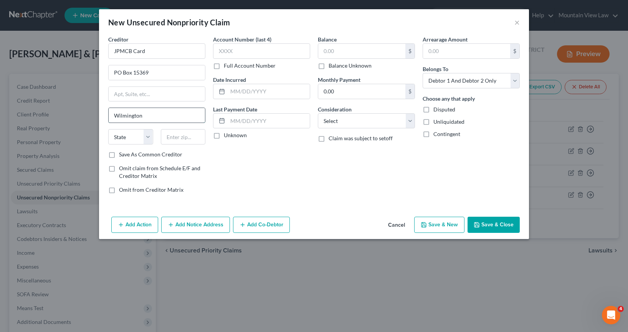
type input "Wilmington"
click at [120, 134] on select "State AL AK AR AZ CA CO CT DE DC FL GA GU HI ID IL IN IA KS KY LA ME MD MA MI M…" at bounding box center [130, 136] width 45 height 15
select select "7"
click at [108, 129] on select "State AL AK AR AZ CA CO CT DE DC FL GA GU HI ID IL IN IA KS KY LA ME MD MA MI M…" at bounding box center [130, 136] width 45 height 15
click at [187, 143] on input "text" at bounding box center [183, 136] width 45 height 15
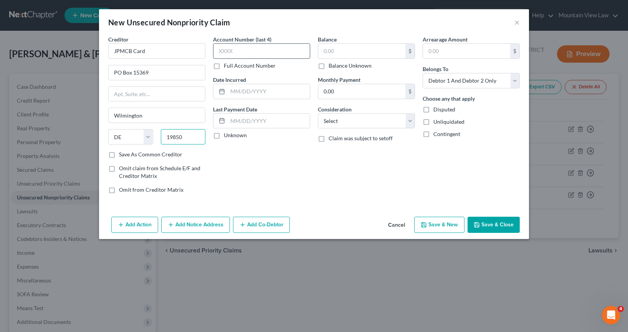
type input "19850"
click at [250, 50] on input "text" at bounding box center [261, 50] width 97 height 15
type input "6684"
click at [266, 89] on input "text" at bounding box center [269, 91] width 82 height 15
type input "03/20/2022"
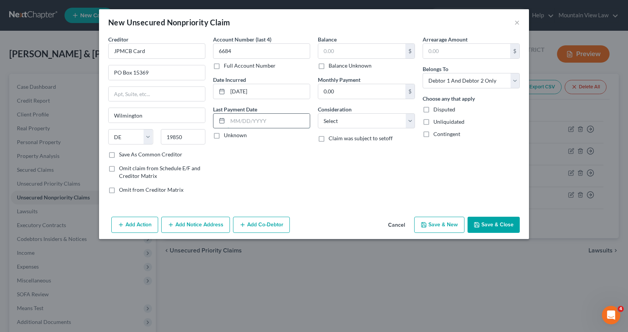
click at [262, 117] on input "text" at bounding box center [269, 121] width 82 height 15
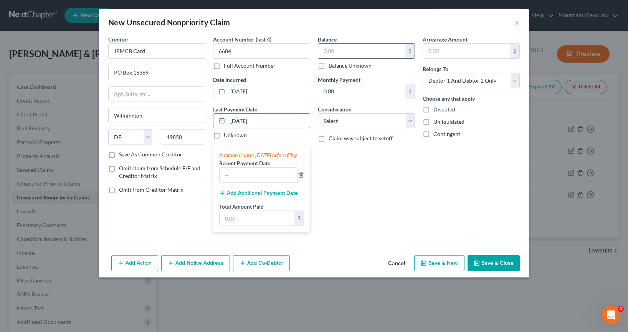
type input "07/04/2025"
click at [335, 53] on input "text" at bounding box center [361, 51] width 87 height 15
type input "6,916"
click at [369, 97] on input "0.00" at bounding box center [361, 91] width 87 height 15
type input "220"
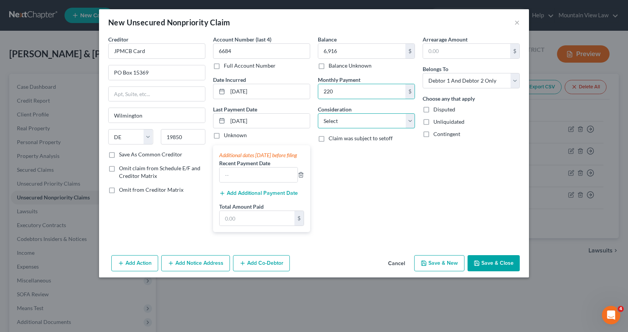
click at [364, 126] on select "Select Cable / Satellite Services Collection Agency Credit Card Debt Debt Couns…" at bounding box center [366, 120] width 97 height 15
select select "2"
click at [318, 113] on select "Select Cable / Satellite Services Collection Agency Credit Card Debt Debt Couns…" at bounding box center [366, 120] width 97 height 15
click at [428, 83] on select "Select Debtor 1 Only Debtor 2 Only Debtor 1 And Debtor 2 Only At Least One Of T…" at bounding box center [471, 80] width 97 height 15
select select "1"
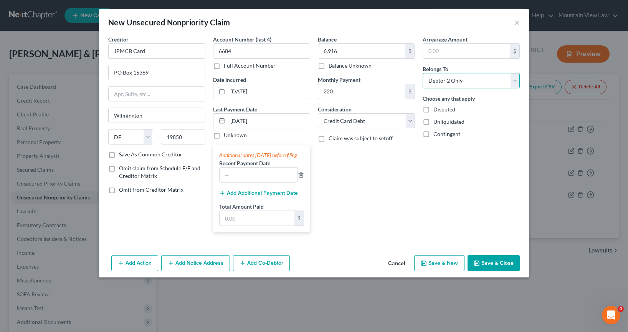
click at [423, 73] on select "Select Debtor 1 Only Debtor 2 Only Debtor 1 And Debtor 2 Only At Least One Of T…" at bounding box center [471, 80] width 97 height 15
click at [428, 172] on div "Arrearage Amount $ Belongs To * Select Debtor 1 Only Debtor 2 Only Debtor 1 And…" at bounding box center [471, 136] width 105 height 203
click at [428, 268] on button "Save & Close" at bounding box center [493, 263] width 52 height 16
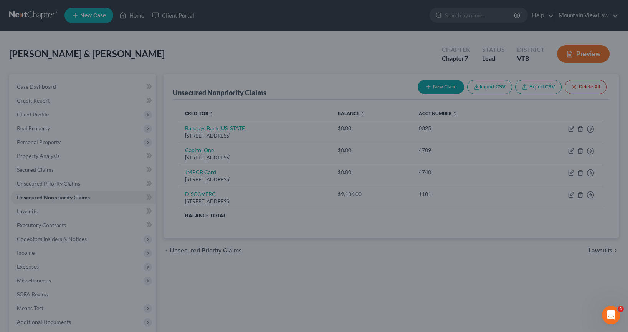
type input "6,916.00"
type input "220.00"
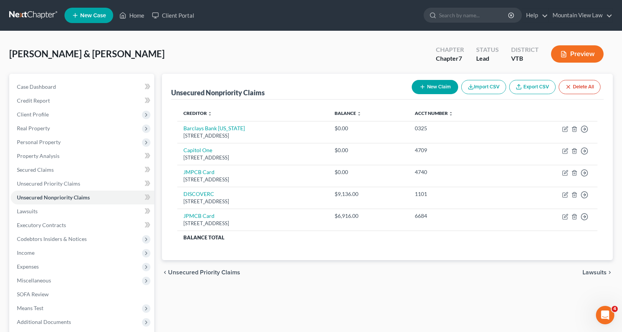
click at [428, 90] on button "New Claim" at bounding box center [435, 87] width 46 height 14
select select "2"
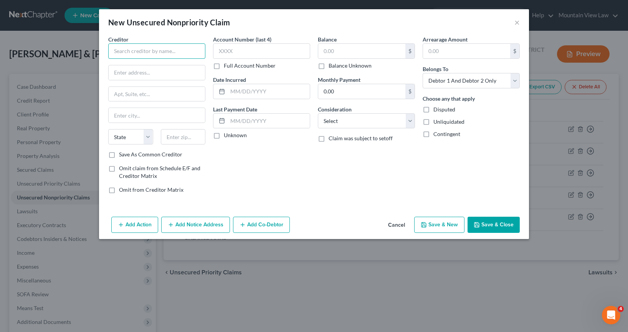
click at [157, 49] on input "text" at bounding box center [156, 50] width 97 height 15
type input "NR/SMS/CAL"
click at [152, 72] on input "text" at bounding box center [157, 72] width 96 height 15
type input "601 Office Center Drive"
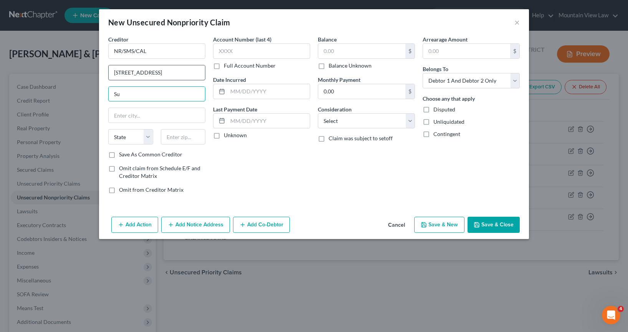
type input "S"
click at [183, 72] on input "601 Office Center Drive" at bounding box center [157, 72] width 96 height 15
type input "601 Office Center Drive STE"
click at [161, 99] on input "text" at bounding box center [157, 94] width 96 height 15
click at [156, 109] on input "text" at bounding box center [157, 115] width 96 height 15
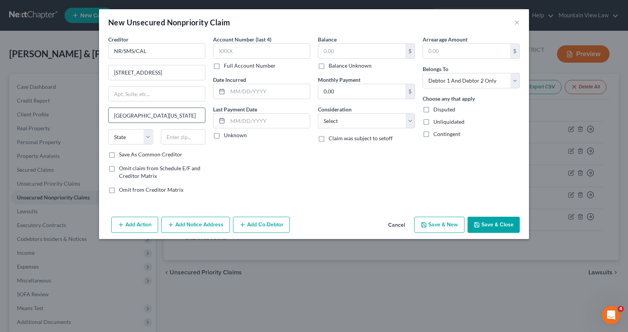
type input "Fort Washington"
select select "39"
click at [183, 139] on input "text" at bounding box center [183, 136] width 45 height 15
type input "19034"
click at [248, 46] on input "text" at bounding box center [261, 50] width 97 height 15
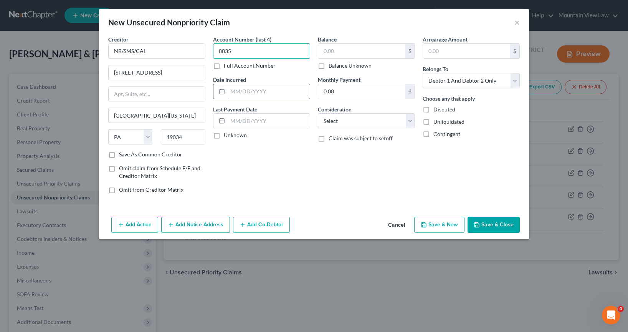
type input "8835"
drag, startPoint x: 238, startPoint y: 92, endPoint x: 231, endPoint y: 102, distance: 11.4
click at [238, 92] on input "text" at bounding box center [269, 91] width 82 height 15
type input "09/12/2019"
click at [238, 119] on input "text" at bounding box center [269, 121] width 82 height 15
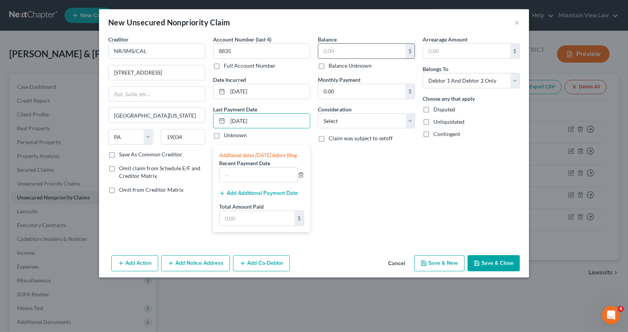
type input "05/05/2025"
click at [343, 51] on input "text" at bounding box center [361, 51] width 87 height 15
drag, startPoint x: 392, startPoint y: 210, endPoint x: 349, endPoint y: 109, distance: 110.4
click at [392, 210] on div "Balance $ Balance Unknown Balance Undetermined $ Balance Unknown Monthly Paymen…" at bounding box center [366, 136] width 105 height 203
drag, startPoint x: 325, startPoint y: 166, endPoint x: 266, endPoint y: 89, distance: 97.5
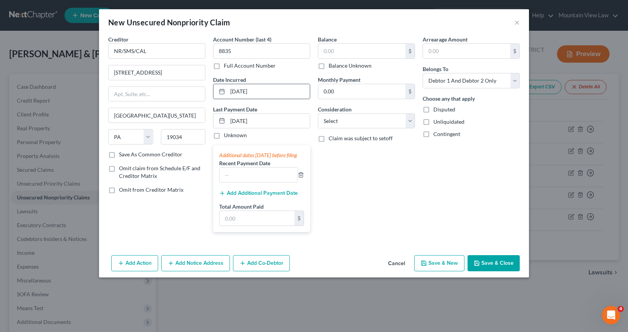
click at [326, 166] on div "Balance $ Balance Unknown Balance Undetermined $ Balance Unknown Monthly Paymen…" at bounding box center [366, 136] width 105 height 203
click at [263, 91] on input "09/12/2019" at bounding box center [269, 91] width 82 height 15
click at [276, 123] on input "05/05/2025" at bounding box center [269, 121] width 82 height 15
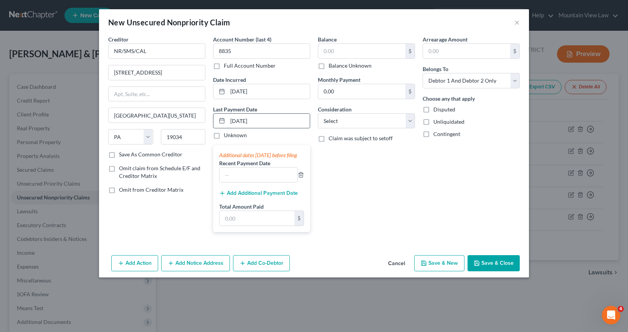
click at [276, 122] on input "05/05/2025" at bounding box center [269, 121] width 82 height 15
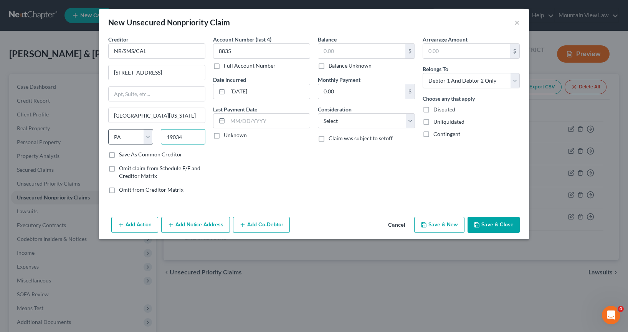
drag, startPoint x: 195, startPoint y: 139, endPoint x: 146, endPoint y: 135, distance: 48.9
click at [145, 135] on div "State AL AK AR AZ CA CO CT DE DC FL GA GU HI ID IL IN IA KS KY LA ME MD MA MI M…" at bounding box center [156, 139] width 105 height 21
drag, startPoint x: 131, startPoint y: 135, endPoint x: 94, endPoint y: 130, distance: 37.6
click at [94, 130] on div "New Unsecured Nonpriority Claim × Creditor * NR/SMS/CAL 601 Office Center Drive…" at bounding box center [314, 166] width 628 height 332
click at [154, 116] on input "Fort Washington" at bounding box center [157, 115] width 96 height 15
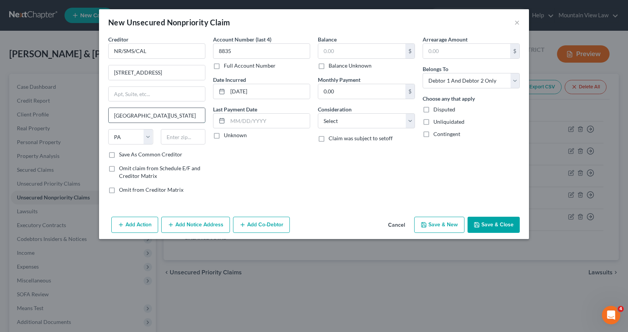
click at [154, 116] on input "Fort Washington" at bounding box center [157, 115] width 96 height 15
drag, startPoint x: 188, startPoint y: 76, endPoint x: 41, endPoint y: 53, distance: 149.2
click at [10, 58] on div "New Unsecured Nonpriority Claim × Creditor * NR/SMS/CAL 601 Office Center Drive…" at bounding box center [314, 166] width 628 height 332
click at [153, 53] on input "NR/SMS/CAL" at bounding box center [156, 50] width 97 height 15
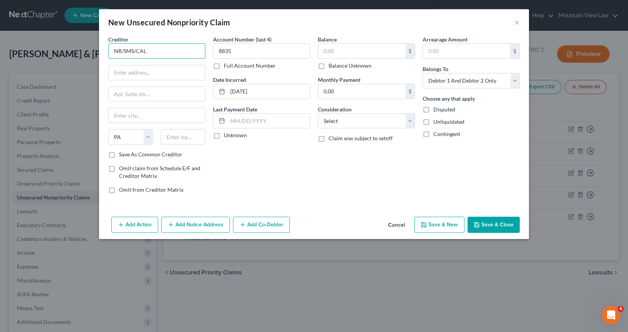
click at [153, 53] on input "NR/SMS/CAL" at bounding box center [156, 50] width 97 height 15
click at [231, 48] on input "8835" at bounding box center [261, 50] width 97 height 15
click at [252, 89] on input "09/12/2019" at bounding box center [269, 91] width 82 height 15
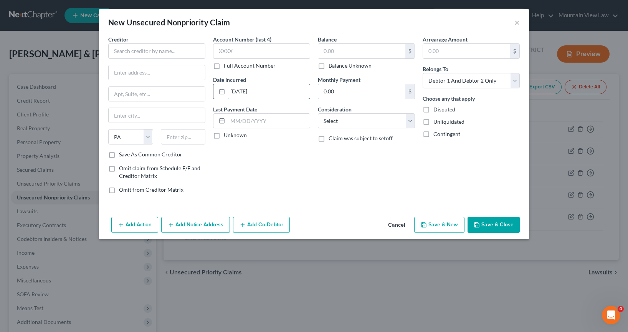
click at [252, 89] on input "09/12/2019" at bounding box center [269, 91] width 82 height 15
type input "0"
click at [117, 56] on input "text" at bounding box center [156, 50] width 97 height 15
type input "SLOAN / NELN"
click at [145, 72] on input "text" at bounding box center [157, 72] width 96 height 15
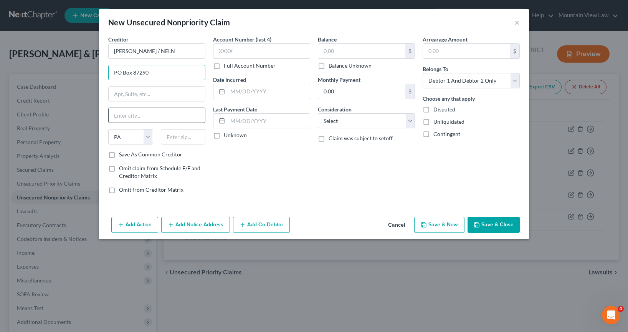
type input "PO Box 87290"
drag, startPoint x: 147, startPoint y: 116, endPoint x: 155, endPoint y: 122, distance: 10.7
click at [147, 116] on input "text" at bounding box center [157, 115] width 96 height 15
type input "Lincoln"
click at [137, 140] on select "State AL AK AR AZ CA CO CT DE DC FL GA GU HI ID IL IN IA KS KY LA ME MD MA MI M…" at bounding box center [130, 136] width 45 height 15
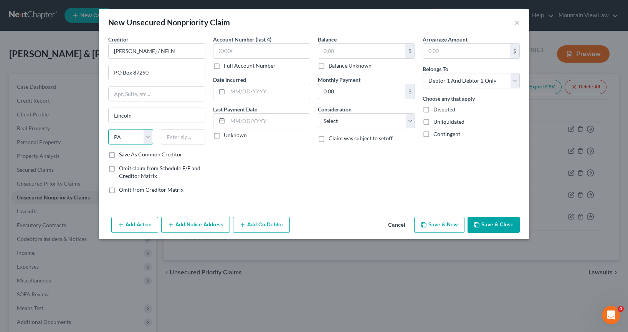
click at [137, 140] on select "State AL AK AR AZ CA CO CT DE DC FL GA GU HI ID IL IN IA KS KY LA ME MD MA MI M…" at bounding box center [130, 136] width 45 height 15
select select "30"
click at [108, 129] on select "State AL AK AR AZ CA CO CT DE DC FL GA GU HI ID IL IN IA KS KY LA ME MD MA MI M…" at bounding box center [130, 136] width 45 height 15
click at [183, 138] on input "text" at bounding box center [183, 136] width 45 height 15
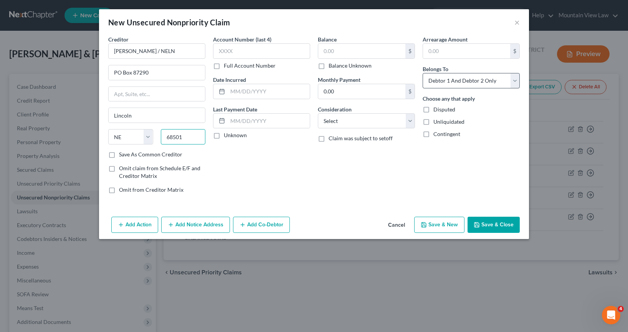
type input "68501"
drag, startPoint x: 436, startPoint y: 78, endPoint x: 446, endPoint y: 87, distance: 13.6
click at [428, 78] on select "Select Debtor 1 Only Debtor 2 Only Debtor 1 And Debtor 2 Only At Least One Of T…" at bounding box center [471, 80] width 97 height 15
select select "1"
click at [423, 73] on select "Select Debtor 1 Only Debtor 2 Only Debtor 1 And Debtor 2 Only At Least One Of T…" at bounding box center [471, 80] width 97 height 15
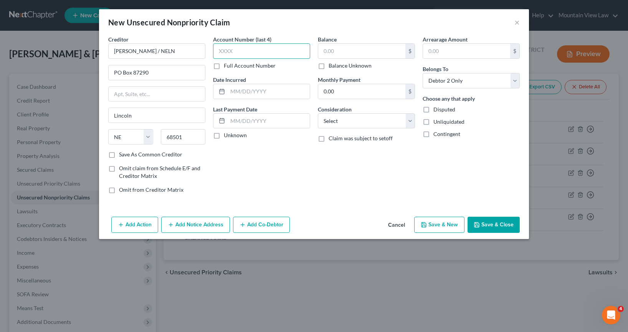
click at [265, 51] on input "text" at bounding box center [261, 50] width 97 height 15
click at [239, 56] on input "text" at bounding box center [261, 50] width 97 height 15
click at [234, 53] on input "text" at bounding box center [261, 50] width 97 height 15
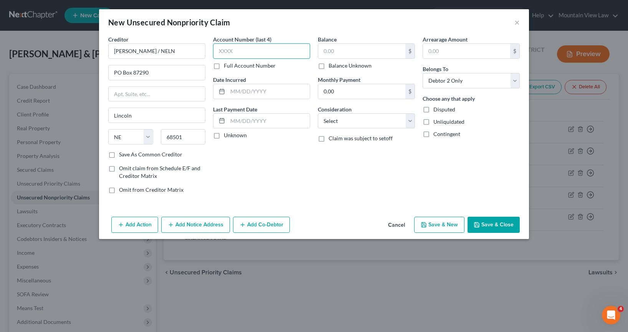
click at [234, 53] on input "text" at bounding box center [261, 50] width 97 height 15
drag, startPoint x: 249, startPoint y: 53, endPoint x: 170, endPoint y: 41, distance: 79.8
click at [170, 41] on div "Creditor * SLOAN / NELN PO Box 87290 Lincoln State AL AK AR AZ CA CO CT DE DC F…" at bounding box center [313, 117] width 419 height 164
type input "6XXX"
click at [224, 66] on label "Full Account Number" at bounding box center [250, 66] width 52 height 8
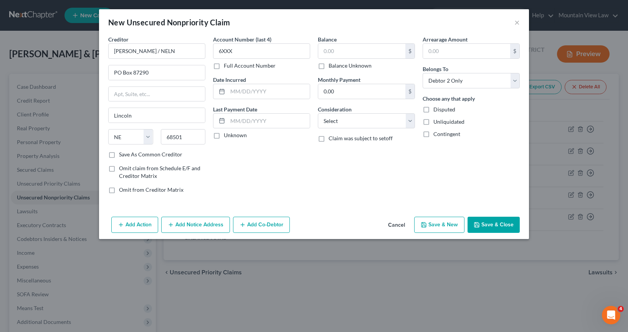
click at [227, 66] on input "Full Account Number" at bounding box center [229, 64] width 5 height 5
click at [245, 51] on input "6XXX" at bounding box center [261, 50] width 97 height 15
type input "6XXXX"
click at [367, 51] on input "text" at bounding box center [361, 51] width 87 height 15
type input "10,289"
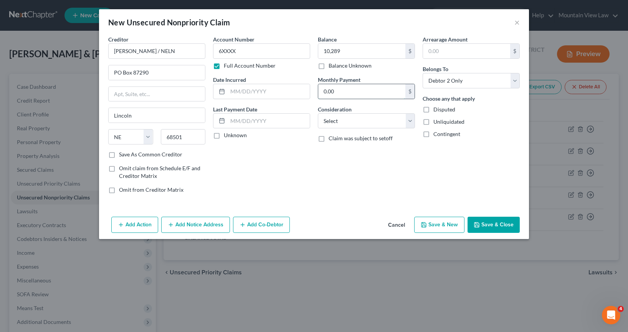
click at [355, 96] on input "0.00" at bounding box center [361, 91] width 87 height 15
click at [269, 92] on input "text" at bounding box center [269, 91] width 82 height 15
type input "10/14/2005"
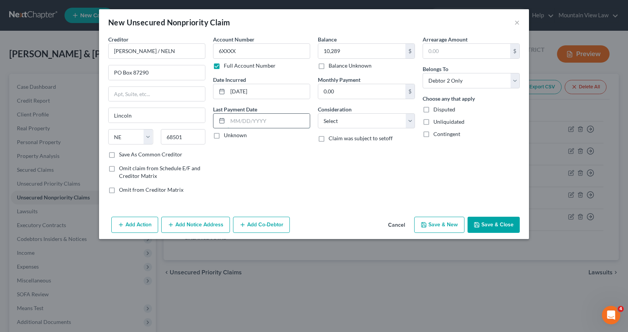
click at [248, 125] on input "text" at bounding box center [269, 121] width 82 height 15
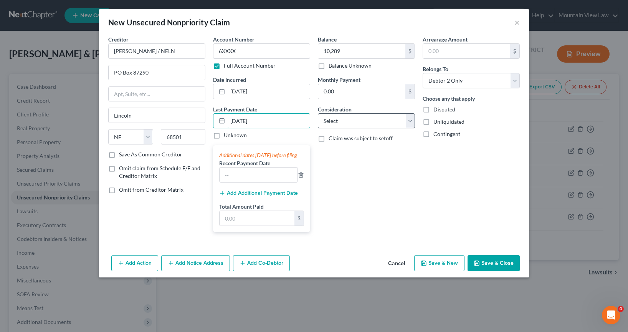
type input "06/13/2025"
click at [372, 119] on select "Select Cable / Satellite Services Collection Agency Credit Card Debt Debt Couns…" at bounding box center [366, 120] width 97 height 15
click at [403, 124] on select "Select Cable / Satellite Services Collection Agency Credit Card Debt Debt Couns…" at bounding box center [366, 120] width 97 height 15
select select "17"
click at [318, 113] on select "Select Cable / Satellite Services Collection Agency Credit Card Debt Debt Couns…" at bounding box center [366, 120] width 97 height 15
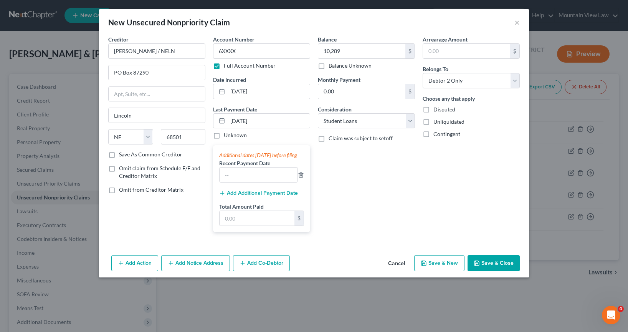
click at [347, 205] on div "Balance 10,289.00 $ Balance Unknown Balance Undetermined 10,289 $ Balance Unkno…" at bounding box center [366, 136] width 105 height 203
click at [411, 184] on div "Balance 10,289.00 $ Balance Unknown Balance Undetermined 10,289 $ Balance Unkno…" at bounding box center [366, 136] width 105 height 203
click at [428, 271] on button "Save & Close" at bounding box center [493, 263] width 52 height 16
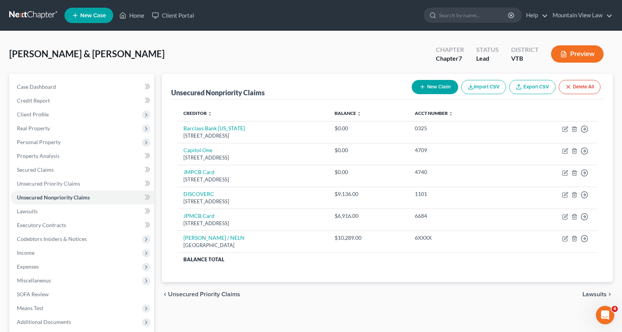
click at [428, 87] on button "New Claim" at bounding box center [435, 87] width 46 height 14
select select "2"
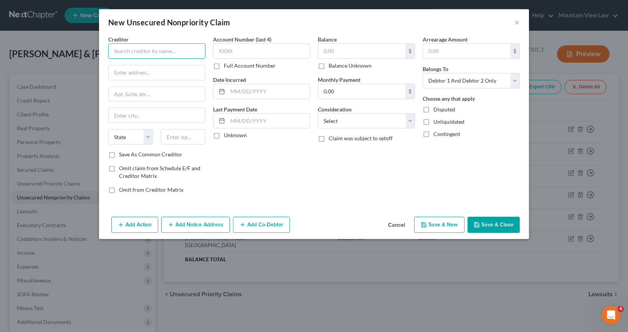
click at [163, 54] on input "text" at bounding box center [156, 50] width 97 height 15
type input "SLOAN / NELN"
click at [132, 108] on input "text" at bounding box center [157, 115] width 96 height 15
drag, startPoint x: 137, startPoint y: 76, endPoint x: 138, endPoint y: 72, distance: 3.9
click at [137, 76] on input "text" at bounding box center [157, 72] width 96 height 15
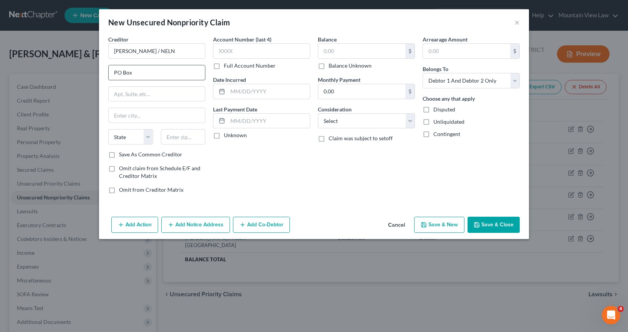
type input "PO Box 87290"
click at [132, 117] on input "text" at bounding box center [157, 115] width 96 height 15
type input "Lincoln"
click at [124, 135] on select "State AL AK AR AZ CA CO CT DE DC FL GA GU HI ID IL IN IA KS KY LA ME MD MA MI M…" at bounding box center [130, 136] width 45 height 15
select select "30"
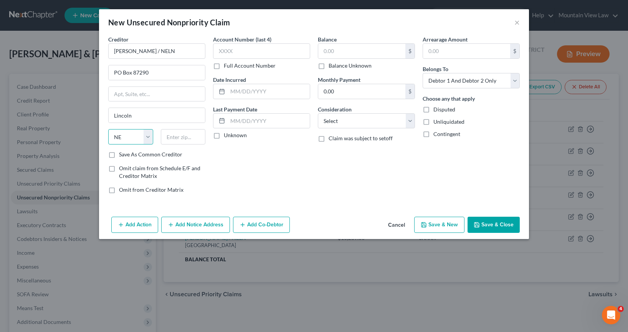
click at [108, 129] on select "State AL AK AR AZ CA CO CT DE DC FL GA GU HI ID IL IN IA KS KY LA ME MD MA MI M…" at bounding box center [130, 136] width 45 height 15
click at [179, 140] on input "text" at bounding box center [183, 136] width 45 height 15
click at [224, 66] on label "Full Account Number" at bounding box center [250, 66] width 52 height 8
click at [227, 66] on input "Full Account Number" at bounding box center [229, 64] width 5 height 5
click at [226, 51] on input "text" at bounding box center [261, 50] width 97 height 15
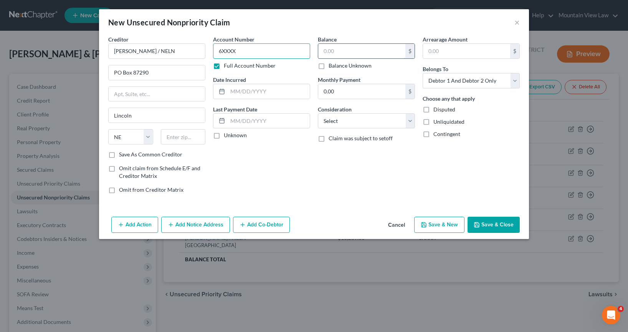
type input "6XXXX"
click at [376, 51] on input "text" at bounding box center [361, 51] width 87 height 15
type input "8,503"
click at [277, 94] on input "text" at bounding box center [269, 91] width 82 height 15
type input "10/15/2004"
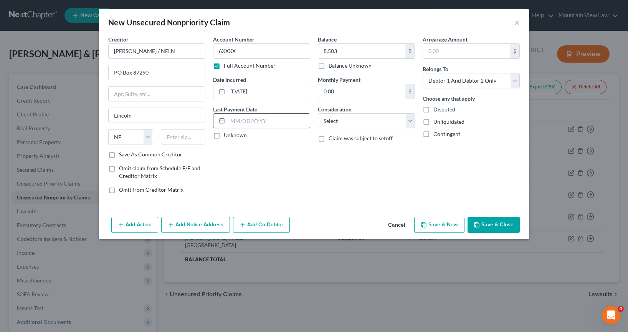
click at [275, 124] on input "text" at bounding box center [269, 121] width 82 height 15
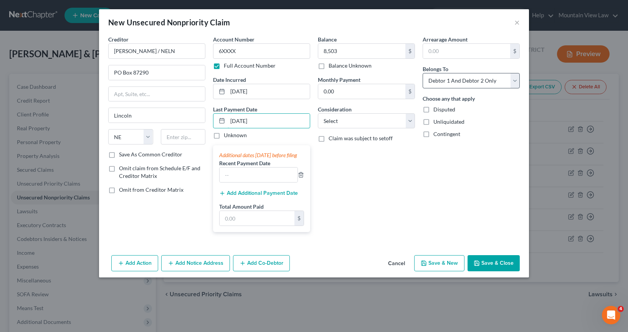
type input "06/13/2025"
drag, startPoint x: 485, startPoint y: 80, endPoint x: 487, endPoint y: 87, distance: 7.4
click at [428, 80] on select "Select Debtor 1 Only Debtor 2 Only Debtor 1 And Debtor 2 Only At Least One Of T…" at bounding box center [471, 80] width 97 height 15
select select "1"
click at [423, 73] on select "Select Debtor 1 Only Debtor 2 Only Debtor 1 And Debtor 2 Only At Least One Of T…" at bounding box center [471, 80] width 97 height 15
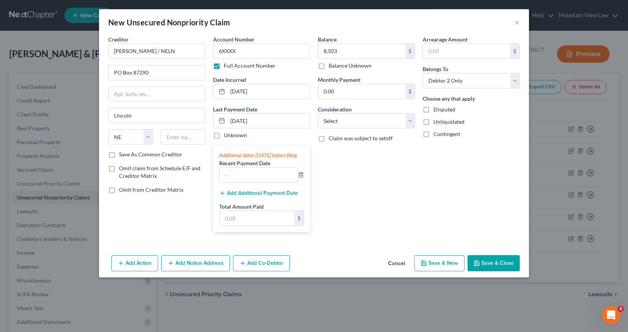
click at [428, 271] on button "Save & Close" at bounding box center [493, 263] width 52 height 16
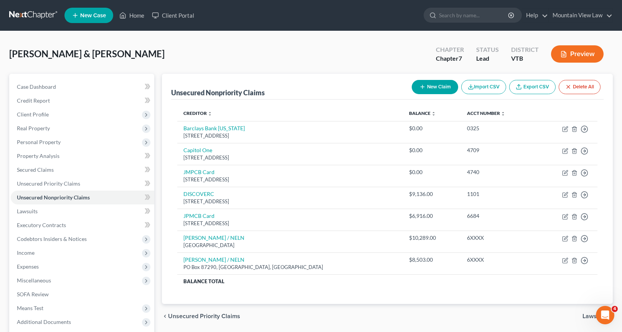
click at [428, 89] on button "New Claim" at bounding box center [435, 87] width 46 height 14
select select "2"
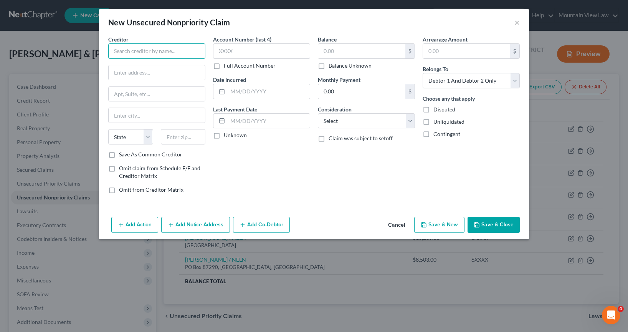
click at [169, 46] on input "text" at bounding box center [156, 50] width 97 height 15
type input "SLOAN / NELN"
click at [154, 73] on input "text" at bounding box center [157, 72] width 96 height 15
click at [123, 72] on input "text" at bounding box center [157, 72] width 96 height 15
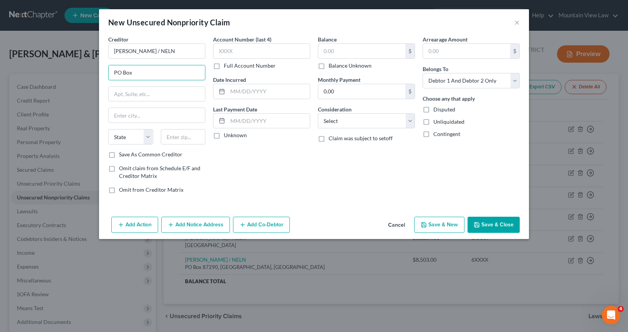
type input "PO Box 87290"
click at [157, 118] on input "text" at bounding box center [157, 115] width 96 height 15
click at [131, 138] on select "State AL AK AR AZ CA CO CT DE DC FL GA GU HI ID IL IN IA KS KY LA ME MD MA MI M…" at bounding box center [130, 136] width 45 height 15
click at [127, 118] on input "Lincon" at bounding box center [157, 115] width 96 height 15
type input "Lincoln"
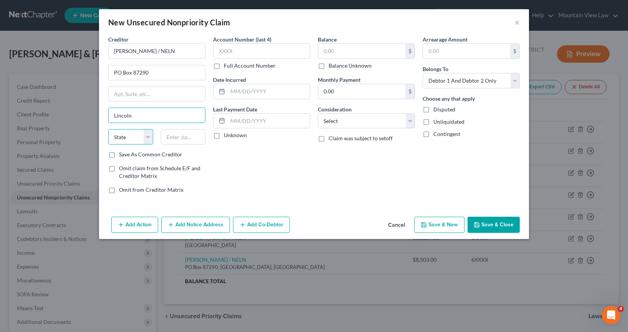
click at [127, 134] on select "State AL AK AR AZ CA CO CT DE DC FL GA GU HI ID IL IN IA KS KY LA ME MD MA MI M…" at bounding box center [130, 136] width 45 height 15
select select "30"
click at [108, 129] on select "State AL AK AR AZ CA CO CT DE DC FL GA GU HI ID IL IN IA KS KY LA ME MD MA MI M…" at bounding box center [130, 136] width 45 height 15
click at [183, 138] on input "text" at bounding box center [183, 136] width 45 height 15
type input "68501"
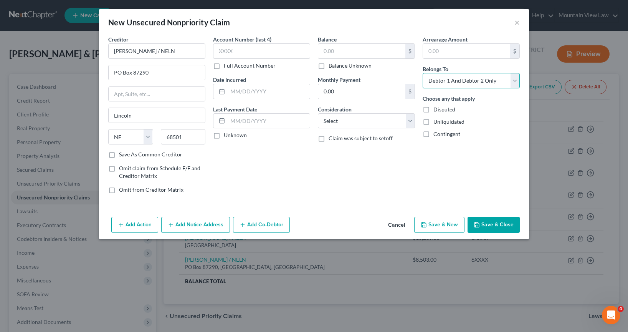
click at [428, 84] on select "Select Debtor 1 Only Debtor 2 Only Debtor 1 And Debtor 2 Only At Least One Of T…" at bounding box center [471, 80] width 97 height 15
select select "1"
click at [423, 73] on select "Select Debtor 1 Only Debtor 2 Only Debtor 1 And Debtor 2 Only At Least One Of T…" at bounding box center [471, 80] width 97 height 15
click at [334, 51] on input "text" at bounding box center [361, 51] width 87 height 15
type input "9,924"
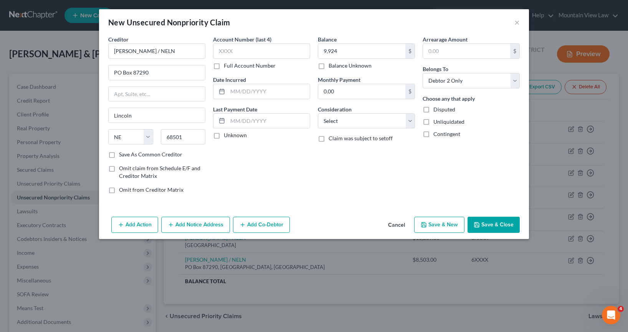
click at [319, 185] on div "Balance 9,924.00 $ Balance Unknown Balance Undetermined 9,924 $ Balance Unknown…" at bounding box center [366, 117] width 105 height 164
click at [269, 92] on input "text" at bounding box center [269, 91] width 82 height 15
type input "10/14/2005"
click at [255, 122] on input "text" at bounding box center [269, 121] width 82 height 15
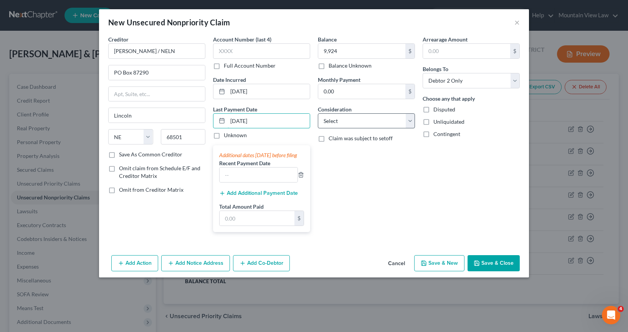
type input "06/13/2025"
click at [371, 118] on select "Select Cable / Satellite Services Collection Agency Credit Card Debt Debt Couns…" at bounding box center [366, 120] width 97 height 15
select select "17"
click at [318, 113] on select "Select Cable / Satellite Services Collection Agency Credit Card Debt Debt Couns…" at bounding box center [366, 120] width 97 height 15
click at [428, 269] on button "Save & Close" at bounding box center [493, 263] width 52 height 16
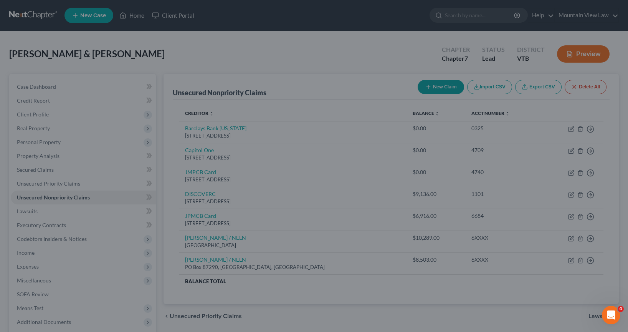
type input "9,924.00"
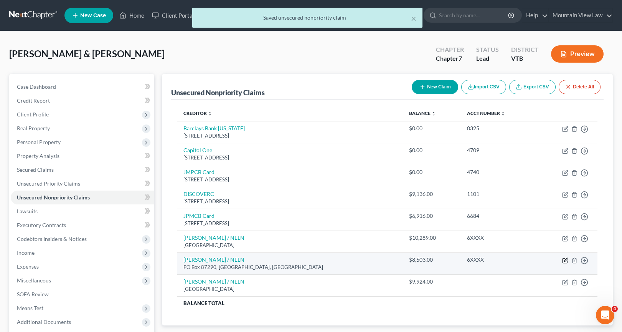
click at [428, 261] on icon "button" at bounding box center [565, 260] width 6 height 6
select select "30"
select select "1"
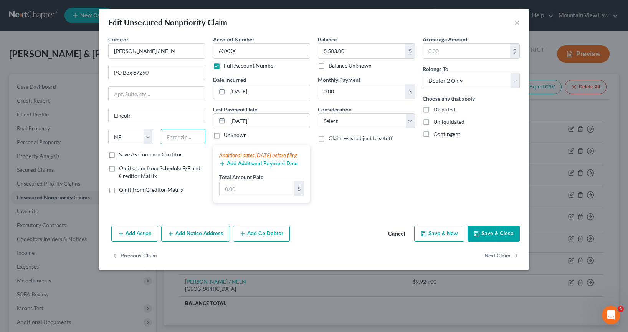
click at [184, 136] on input "text" at bounding box center [183, 136] width 45 height 15
click at [177, 137] on input "8" at bounding box center [183, 136] width 45 height 15
type input "68501"
click at [365, 120] on select "Select Cable / Satellite Services Collection Agency Credit Card Debt Debt Couns…" at bounding box center [366, 120] width 97 height 15
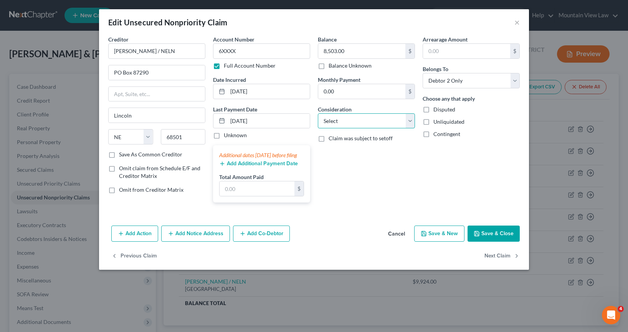
select select "17"
click at [318, 113] on select "Select Cable / Satellite Services Collection Agency Credit Card Debt Debt Couns…" at bounding box center [366, 120] width 97 height 15
click at [428, 241] on button "Save & Close" at bounding box center [493, 233] width 52 height 16
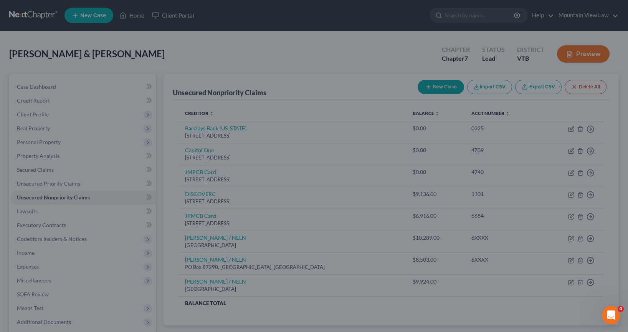
type input "0"
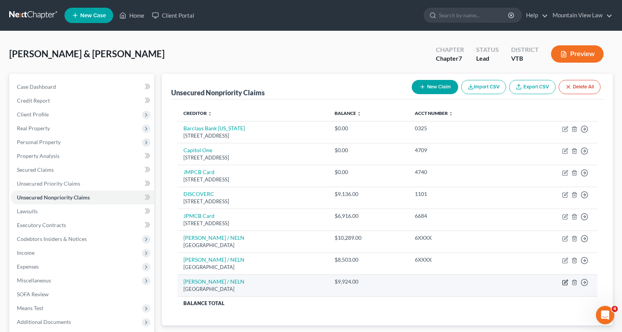
click at [428, 283] on icon "button" at bounding box center [565, 280] width 3 height 3
select select "30"
select select "17"
select select "1"
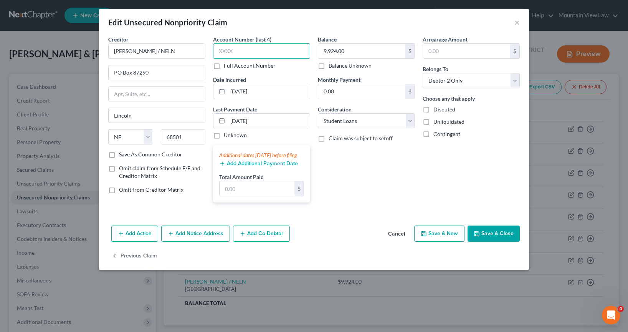
click at [237, 48] on input "text" at bounding box center [261, 50] width 97 height 15
click at [224, 67] on label "Full Account Number" at bounding box center [250, 66] width 52 height 8
click at [227, 67] on input "Full Account Number" at bounding box center [229, 64] width 5 height 5
click at [223, 43] on input "text" at bounding box center [261, 50] width 97 height 15
type input "6XXXX"
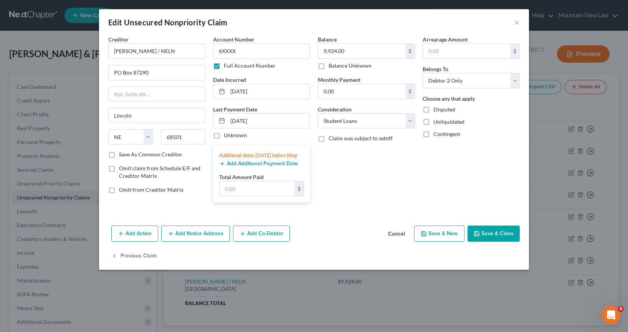
click at [428, 241] on button "Save & Close" at bounding box center [493, 233] width 52 height 16
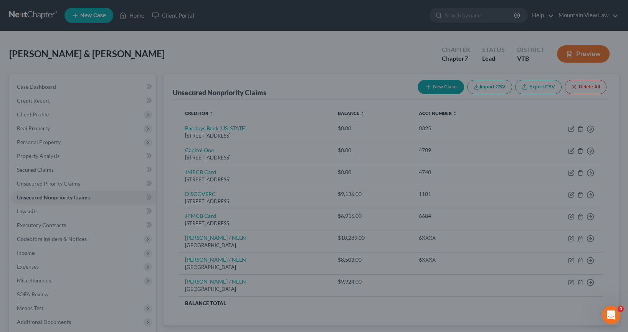
type input "0"
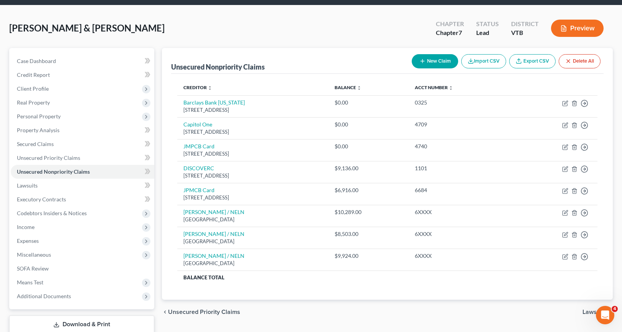
scroll to position [76, 0]
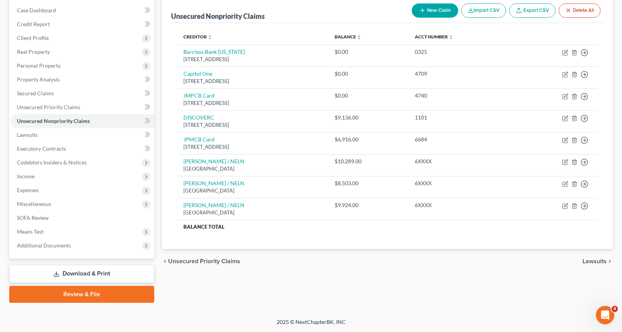
click at [428, 11] on button "New Claim" at bounding box center [435, 10] width 46 height 14
select select "2"
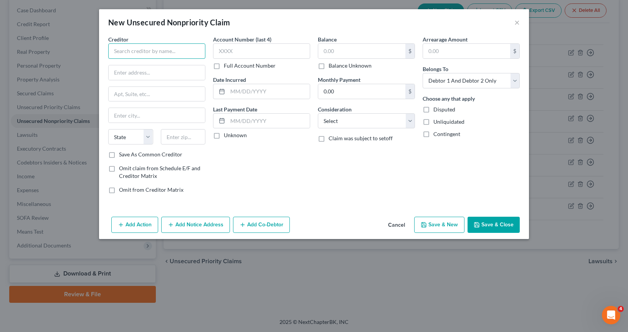
click at [137, 54] on input "text" at bounding box center [156, 50] width 97 height 15
type input "SLOAN / NELN"
click at [428, 57] on input "text" at bounding box center [466, 51] width 87 height 15
click at [360, 51] on input "text" at bounding box center [361, 51] width 87 height 15
type input "6,315"
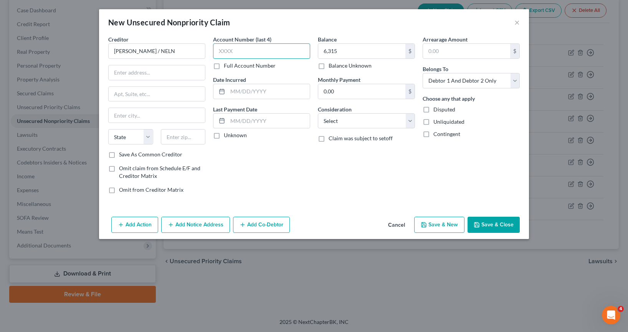
click at [279, 58] on input "text" at bounding box center [261, 50] width 97 height 15
type input "6XXX"
click at [224, 65] on label "Full Account Number" at bounding box center [250, 66] width 52 height 8
click at [227, 65] on input "Full Account Number" at bounding box center [229, 64] width 5 height 5
click at [253, 54] on input "6XXX" at bounding box center [261, 50] width 97 height 15
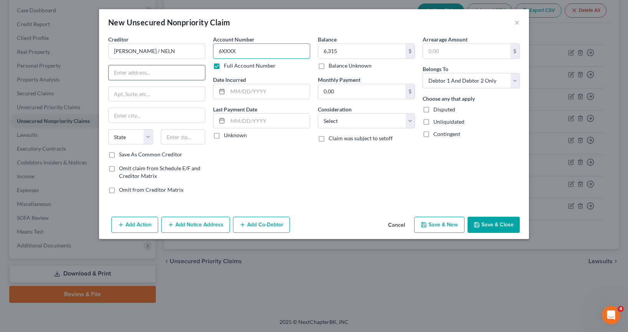
type input "6XXXX"
click at [165, 73] on input "text" at bounding box center [157, 72] width 96 height 15
type input "PO Box 87290"
drag, startPoint x: 152, startPoint y: 116, endPoint x: 151, endPoint y: 111, distance: 4.2
click at [152, 116] on input "text" at bounding box center [157, 115] width 96 height 15
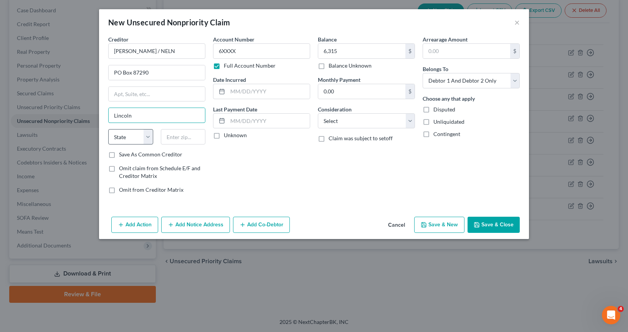
type input "Lincoln"
click at [125, 138] on select "State AL AK AR AZ CA CO CT DE DC FL GA GU HI ID IL IN IA KS KY LA ME MD MA MI M…" at bounding box center [130, 136] width 45 height 15
select select "30"
click at [108, 129] on select "State AL AK AR AZ CA CO CT DE DC FL GA GU HI ID IL IN IA KS KY LA ME MD MA MI M…" at bounding box center [130, 136] width 45 height 15
click at [176, 138] on input "text" at bounding box center [183, 136] width 45 height 15
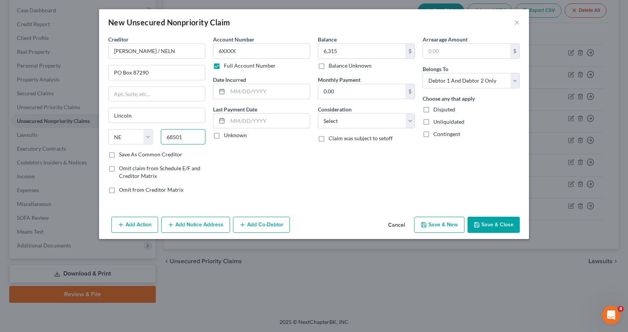
type input "68501"
drag, startPoint x: 282, startPoint y: 190, endPoint x: 352, endPoint y: 119, distance: 99.9
click at [282, 190] on div "Account Number 6XXXX Full Account Number Date Incurred Last Payment Date Unknown" at bounding box center [261, 117] width 105 height 164
click at [266, 92] on input "text" at bounding box center [269, 91] width 82 height 15
type input "10/15/2004"
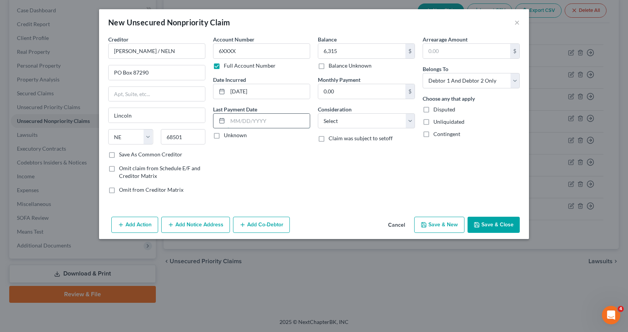
click at [233, 118] on input "text" at bounding box center [269, 121] width 82 height 15
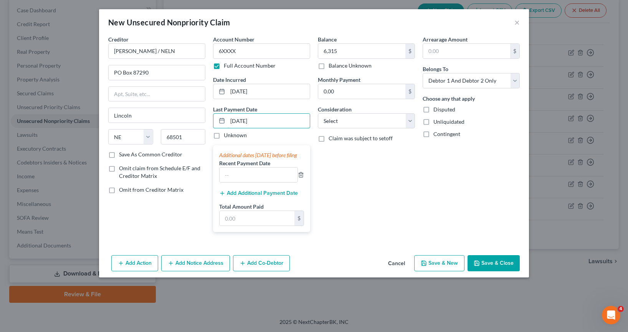
type input "06/13/2025"
click at [411, 190] on div "Balance 6,315.00 $ Balance Unknown Balance Undetermined 6,315 $ Balance Unknown…" at bounding box center [366, 136] width 105 height 203
click at [386, 127] on select "Select Cable / Satellite Services Collection Agency Credit Card Debt Debt Couns…" at bounding box center [366, 120] width 97 height 15
select select "17"
click at [318, 113] on select "Select Cable / Satellite Services Collection Agency Credit Card Debt Debt Couns…" at bounding box center [366, 120] width 97 height 15
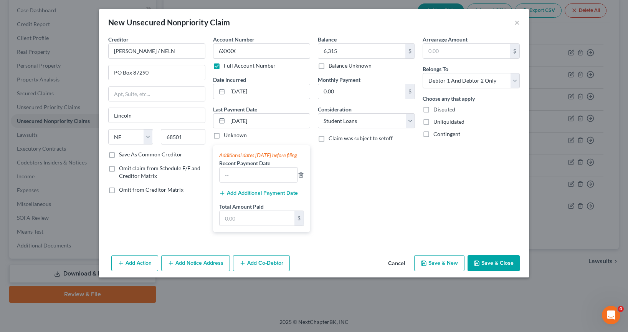
click at [428, 237] on div "Arrearage Amount $ Belongs To * Select Debtor 1 Only Debtor 2 Only Debtor 1 And…" at bounding box center [471, 136] width 105 height 203
drag, startPoint x: 467, startPoint y: 79, endPoint x: 467, endPoint y: 86, distance: 6.5
click at [428, 79] on select "Select Debtor 1 Only Debtor 2 Only Debtor 1 And Debtor 2 Only At Least One Of T…" at bounding box center [471, 80] width 97 height 15
click at [423, 73] on select "Select Debtor 1 Only Debtor 2 Only Debtor 1 And Debtor 2 Only At Least One Of T…" at bounding box center [471, 80] width 97 height 15
click at [428, 121] on span "Unliquidated" at bounding box center [448, 121] width 31 height 7
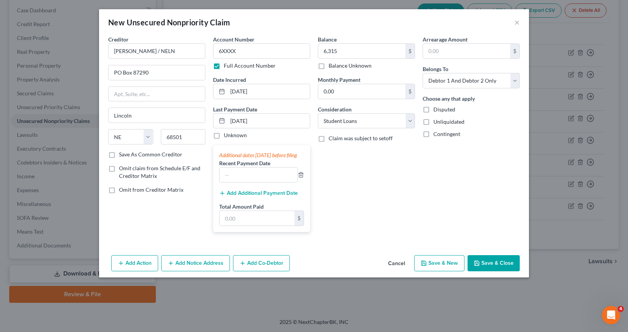
click at [428, 121] on input "Unliquidated" at bounding box center [438, 120] width 5 height 5
checkbox input "true"
drag, startPoint x: 461, startPoint y: 84, endPoint x: 458, endPoint y: 87, distance: 4.7
click at [428, 84] on select "Select Debtor 1 Only Debtor 2 Only Debtor 1 And Debtor 2 Only At Least One Of T…" at bounding box center [471, 80] width 97 height 15
select select "1"
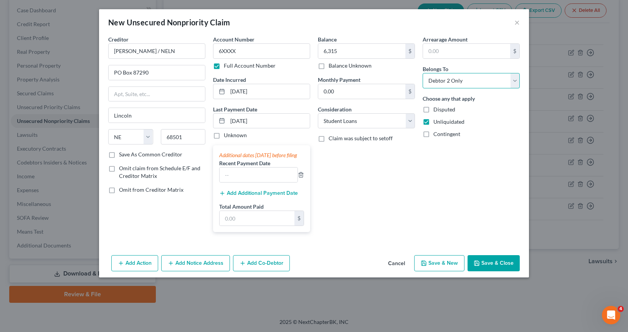
click at [423, 73] on select "Select Debtor 1 Only Debtor 2 Only Debtor 1 And Debtor 2 Only At Least One Of T…" at bounding box center [471, 80] width 97 height 15
click at [428, 122] on label "Unliquidated" at bounding box center [448, 122] width 31 height 8
click at [428, 122] on input "Unliquidated" at bounding box center [438, 120] width 5 height 5
checkbox input "false"
click at [428, 271] on button "Save & Close" at bounding box center [493, 263] width 52 height 16
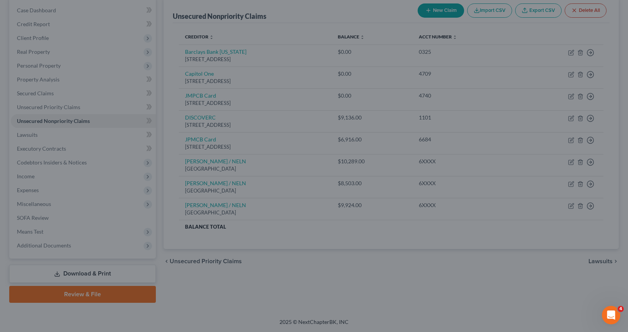
type input "6,315.00"
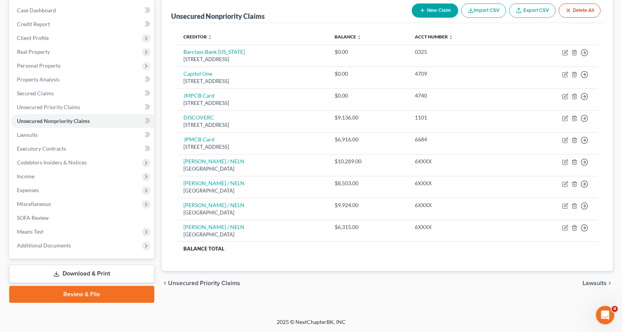
click at [428, 10] on button "New Claim" at bounding box center [435, 10] width 46 height 14
select select "2"
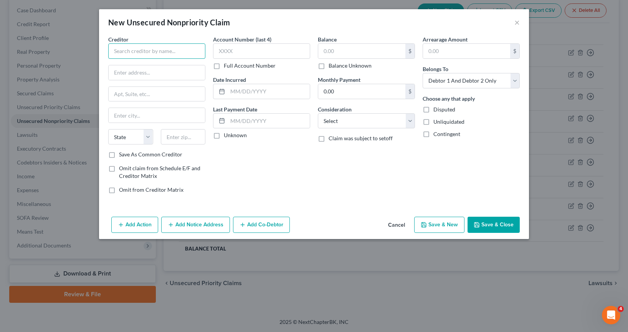
click at [165, 46] on input "text" at bounding box center [156, 50] width 97 height 15
type input "SLOAN / NELN"
click at [142, 76] on input "text" at bounding box center [157, 72] width 96 height 15
type input "PO Box 87290"
drag, startPoint x: 143, startPoint y: 118, endPoint x: 145, endPoint y: 106, distance: 11.7
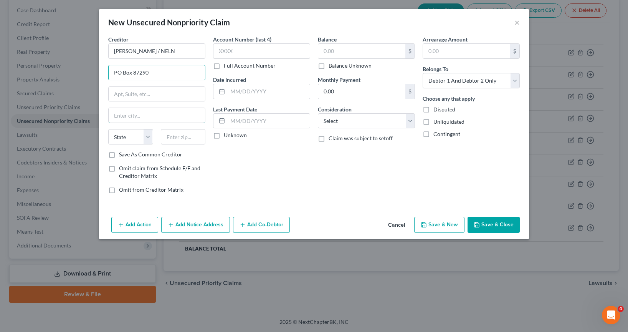
click at [143, 118] on input "text" at bounding box center [157, 115] width 96 height 15
type input "Lincoln"
click at [130, 134] on select "State AL AK AR AZ CA CO CT DE DC FL GA GU HI ID IL IN IA KS KY LA ME MD MA MI M…" at bounding box center [130, 136] width 45 height 15
select select "30"
click at [108, 129] on select "State AL AK AR AZ CA CO CT DE DC FL GA GU HI ID IL IN IA KS KY LA ME MD MA MI M…" at bounding box center [130, 136] width 45 height 15
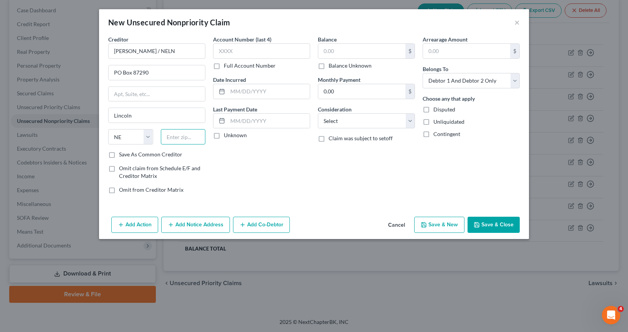
click at [165, 140] on input "text" at bounding box center [183, 136] width 45 height 15
type input "68501"
click at [260, 37] on label "Account Number (last 4)" at bounding box center [242, 39] width 58 height 8
click at [260, 48] on input "text" at bounding box center [261, 50] width 97 height 15
type input "6XXX"
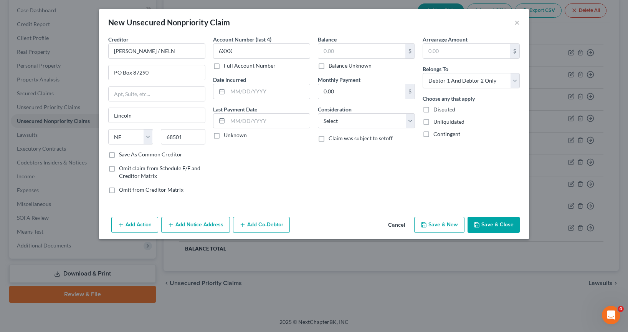
click at [224, 69] on label "Full Account Number" at bounding box center [250, 66] width 52 height 8
click at [227, 67] on input "Full Account Number" at bounding box center [229, 64] width 5 height 5
click at [224, 67] on label "Full Account Number" at bounding box center [250, 66] width 52 height 8
click at [227, 67] on input "Full Account Number" at bounding box center [229, 64] width 5 height 5
click at [224, 67] on label "Full Account Number" at bounding box center [250, 66] width 52 height 8
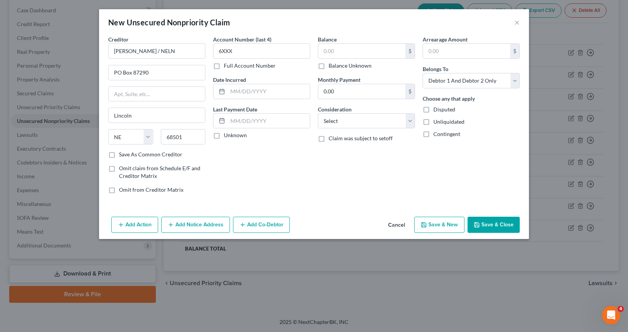
click at [227, 67] on input "Full Account Number" at bounding box center [229, 64] width 5 height 5
click at [247, 51] on input "6XXX" at bounding box center [261, 50] width 97 height 15
type input "6XXXX"
click at [250, 92] on input "text" at bounding box center [269, 91] width 82 height 15
type input "1"
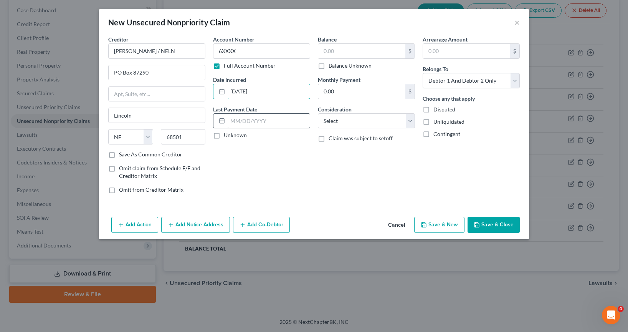
type input "01/18/2005"
click at [269, 125] on input "text" at bounding box center [269, 121] width 82 height 15
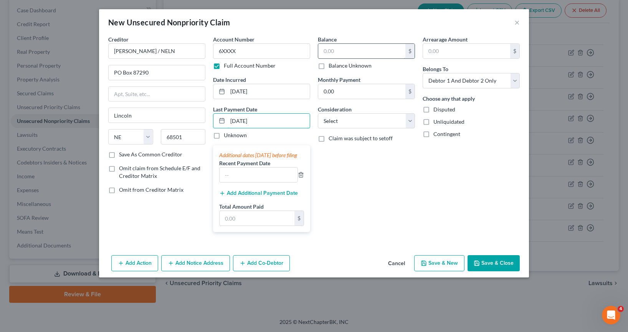
type input "06/13/2025"
click at [356, 46] on input "text" at bounding box center [361, 51] width 87 height 15
type input "2,116"
click at [379, 123] on select "Select Cable / Satellite Services Collection Agency Credit Card Debt Debt Couns…" at bounding box center [366, 120] width 97 height 15
select select "17"
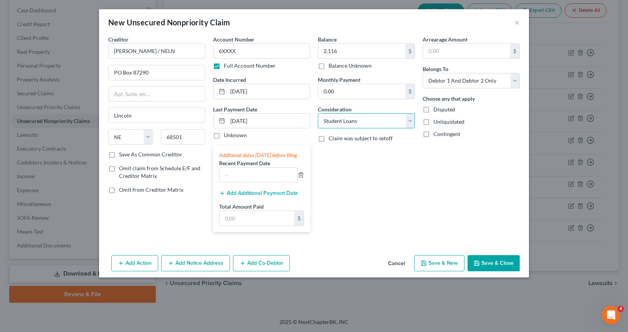
click at [318, 113] on select "Select Cable / Satellite Services Collection Agency Credit Card Debt Debt Couns…" at bounding box center [366, 120] width 97 height 15
click at [428, 79] on select "Select Debtor 1 Only Debtor 2 Only Debtor 1 And Debtor 2 Only At Least One Of T…" at bounding box center [471, 80] width 97 height 15
select select "1"
click at [423, 73] on select "Select Debtor 1 Only Debtor 2 Only Debtor 1 And Debtor 2 Only At Least One Of T…" at bounding box center [471, 80] width 97 height 15
click at [428, 271] on button "Save & Close" at bounding box center [493, 263] width 52 height 16
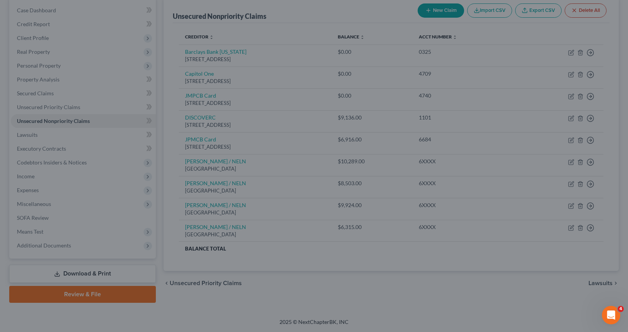
type input "2,116.00"
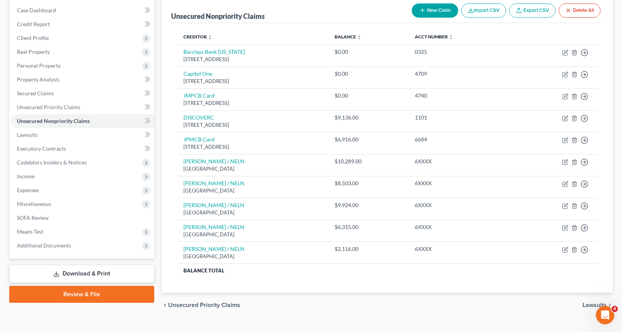
click at [422, 8] on icon "button" at bounding box center [422, 10] width 6 height 6
select select "2"
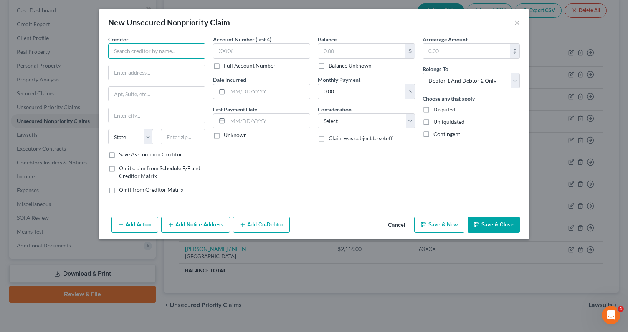
click at [178, 47] on input "text" at bounding box center [156, 50] width 97 height 15
type input "SLOAN / NELN"
click at [165, 67] on input "text" at bounding box center [157, 72] width 96 height 15
type input "PO Box 87290"
click at [144, 116] on input "text" at bounding box center [157, 115] width 96 height 15
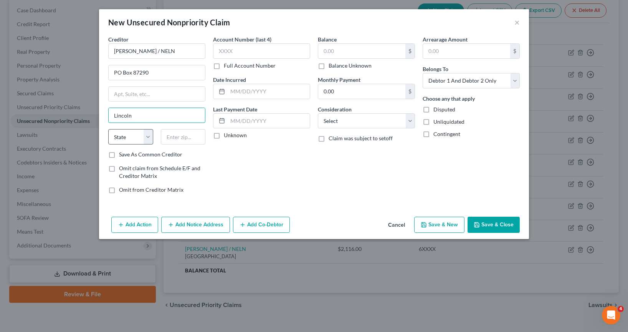
type input "Lincoln"
drag, startPoint x: 121, startPoint y: 137, endPoint x: 127, endPoint y: 135, distance: 5.8
click at [121, 137] on select "State AL AK AR AZ CA CO CT DE DC FL GA GU HI ID IL IN IA KS KY LA ME MD MA MI M…" at bounding box center [130, 136] width 45 height 15
select select "30"
click at [108, 129] on select "State AL AK AR AZ CA CO CT DE DC FL GA GU HI ID IL IN IA KS KY LA ME MD MA MI M…" at bounding box center [130, 136] width 45 height 15
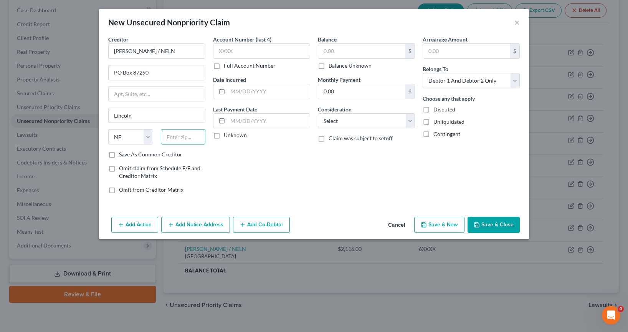
click at [185, 138] on input "text" at bounding box center [183, 136] width 45 height 15
type input "68501"
click at [277, 50] on input "text" at bounding box center [261, 50] width 97 height 15
type input "6XX"
click at [224, 67] on label "Full Account Number" at bounding box center [250, 66] width 52 height 8
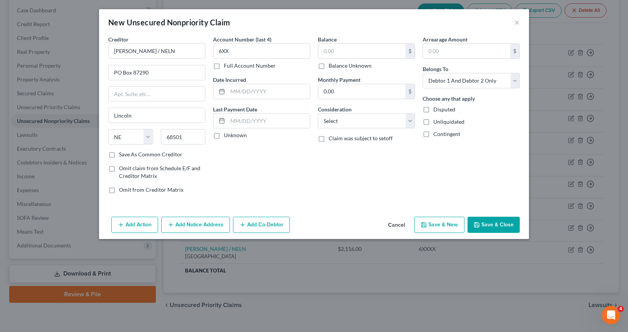
click at [227, 67] on input "Full Account Number" at bounding box center [229, 64] width 5 height 5
click at [258, 54] on input "6XX" at bounding box center [261, 50] width 97 height 15
click at [243, 54] on input "6XX" at bounding box center [261, 50] width 97 height 15
click at [238, 52] on input "6XX" at bounding box center [261, 50] width 97 height 15
type input "6XXXX"
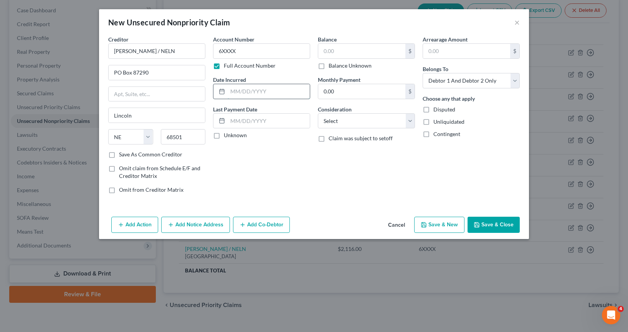
click at [248, 93] on input "text" at bounding box center [269, 91] width 82 height 15
type input "01/18/2005"
click at [250, 122] on input "text" at bounding box center [269, 121] width 82 height 15
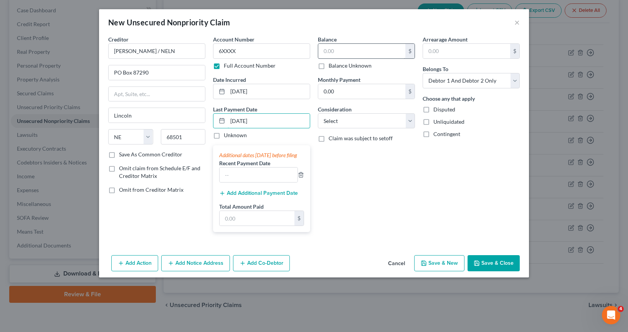
type input "06/13/2025"
click at [360, 46] on input "text" at bounding box center [361, 51] width 87 height 15
type input "3,608"
click at [381, 164] on div "Balance 3,608.00 $ Balance Unknown Balance Undetermined 3,608 $ Balance Unknown…" at bounding box center [366, 136] width 105 height 203
click at [360, 123] on select "Select Cable / Satellite Services Collection Agency Credit Card Debt Debt Couns…" at bounding box center [366, 120] width 97 height 15
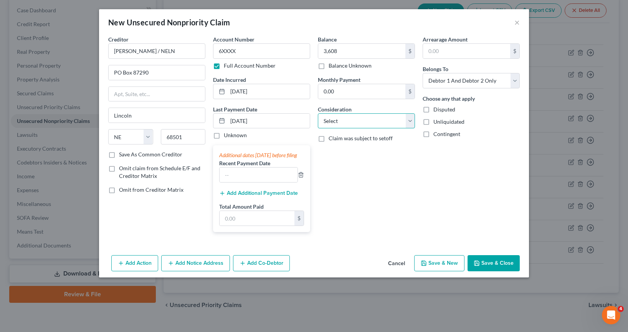
select select "17"
click at [318, 113] on select "Select Cable / Satellite Services Collection Agency Credit Card Debt Debt Couns…" at bounding box center [366, 120] width 97 height 15
click at [428, 83] on select "Select Debtor 1 Only Debtor 2 Only Debtor 1 And Debtor 2 Only At Least One Of T…" at bounding box center [471, 80] width 97 height 15
select select "1"
click at [423, 73] on select "Select Debtor 1 Only Debtor 2 Only Debtor 1 And Debtor 2 Only At Least One Of T…" at bounding box center [471, 80] width 97 height 15
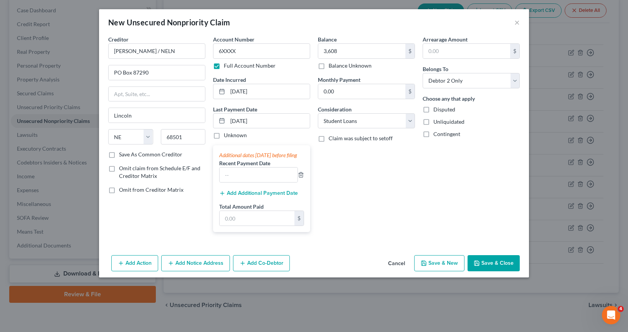
click at [411, 188] on div "Balance 3,608.00 $ Balance Unknown Balance Undetermined 3,608 $ Balance Unknown…" at bounding box center [366, 136] width 105 height 203
click at [428, 271] on button "Save & Close" at bounding box center [493, 263] width 52 height 16
type input "3,608.00"
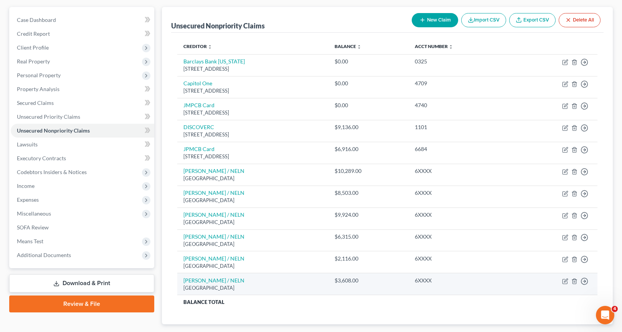
scroll to position [0, 0]
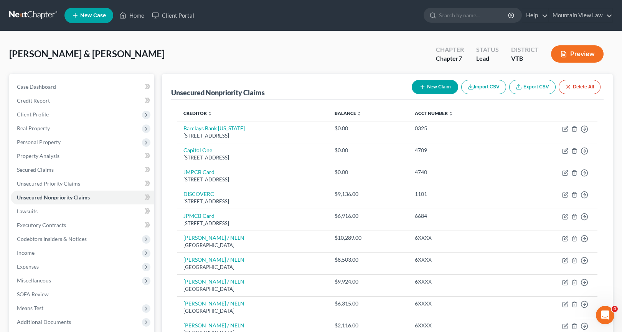
click at [428, 92] on button "New Claim" at bounding box center [435, 87] width 46 height 14
select select "2"
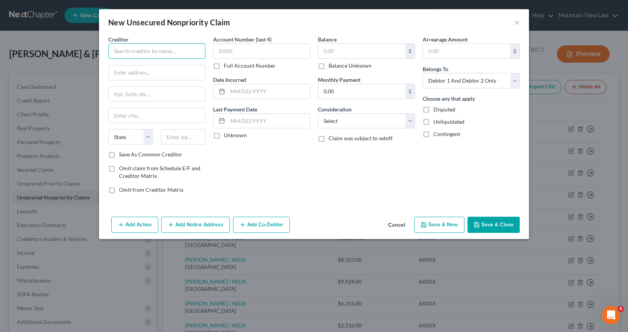
click at [137, 47] on input "text" at bounding box center [156, 50] width 97 height 15
type input "Capitol One"
drag, startPoint x: 124, startPoint y: 73, endPoint x: 139, endPoint y: 70, distance: 15.3
click at [124, 73] on input "text" at bounding box center [157, 72] width 96 height 15
type input "PO Box 31293"
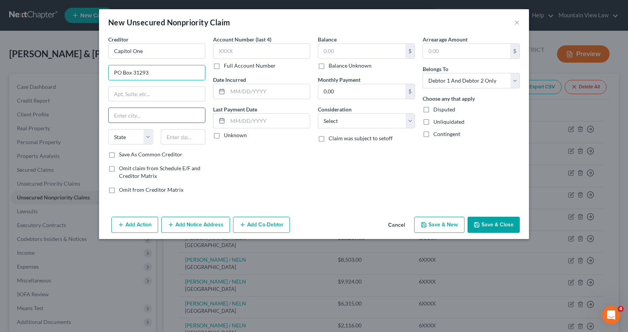
drag, startPoint x: 151, startPoint y: 116, endPoint x: 155, endPoint y: 119, distance: 4.9
click at [152, 116] on input "text" at bounding box center [157, 115] width 96 height 15
type input "Salt Lake City"
select select "46"
type input "84131"
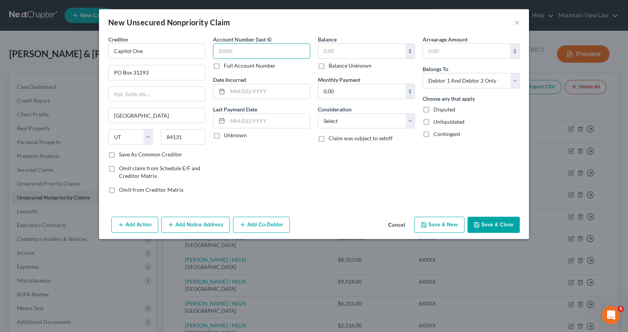
click at [233, 50] on input "text" at bounding box center [261, 50] width 97 height 15
type input "4709"
click at [268, 94] on input "text" at bounding box center [269, 91] width 82 height 15
type input "11/10/2015"
click at [261, 121] on input "text" at bounding box center [269, 121] width 82 height 15
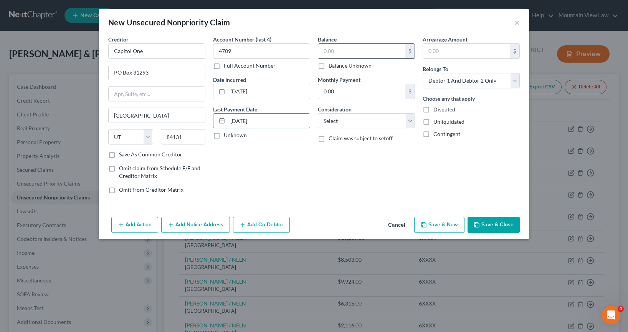
type input "10/07/2024"
click at [336, 54] on input "text" at bounding box center [361, 51] width 87 height 15
type input "16,803"
click at [428, 46] on input "text" at bounding box center [466, 51] width 87 height 15
click at [380, 119] on select "Select Cable / Satellite Services Collection Agency Credit Card Debt Debt Couns…" at bounding box center [366, 120] width 97 height 15
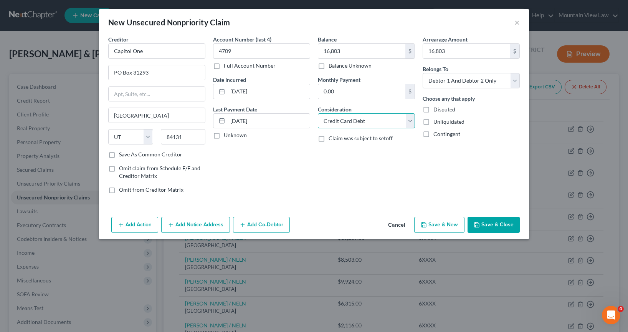
click at [318, 113] on select "Select Cable / Satellite Services Collection Agency Credit Card Debt Debt Couns…" at bounding box center [366, 120] width 97 height 15
click at [428, 84] on select "Select Debtor 1 Only Debtor 2 Only Debtor 1 And Debtor 2 Only At Least One Of T…" at bounding box center [471, 80] width 97 height 15
click at [423, 73] on select "Select Debtor 1 Only Debtor 2 Only Debtor 1 And Debtor 2 Only At Least One Of T…" at bounding box center [471, 80] width 97 height 15
click at [428, 223] on button "Save & Close" at bounding box center [493, 224] width 52 height 16
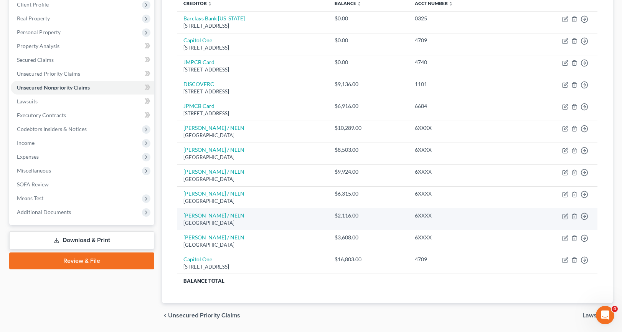
scroll to position [96, 0]
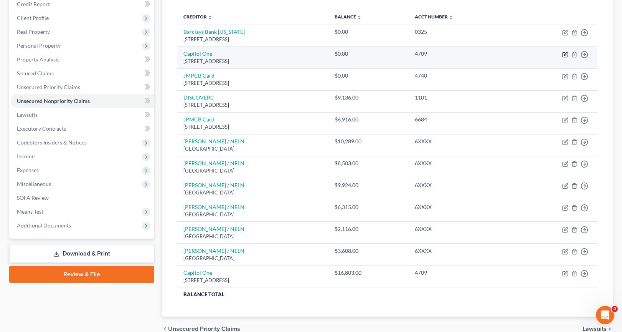
click at [428, 54] on icon "button" at bounding box center [565, 54] width 6 height 6
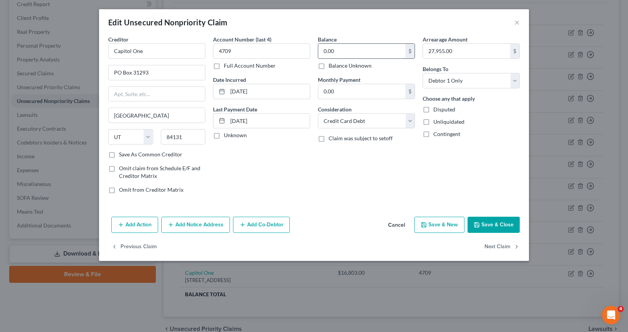
click at [346, 50] on input "0.00" at bounding box center [361, 51] width 87 height 15
click at [428, 224] on button "Save & Close" at bounding box center [493, 224] width 52 height 16
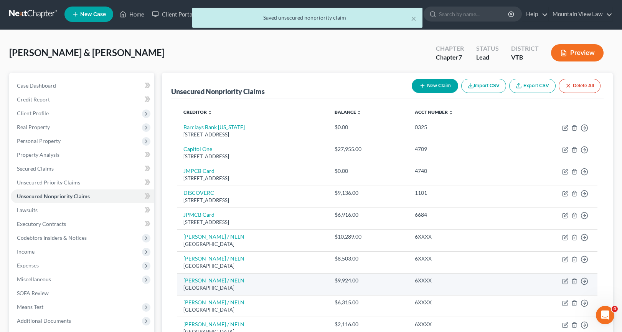
scroll to position [0, 0]
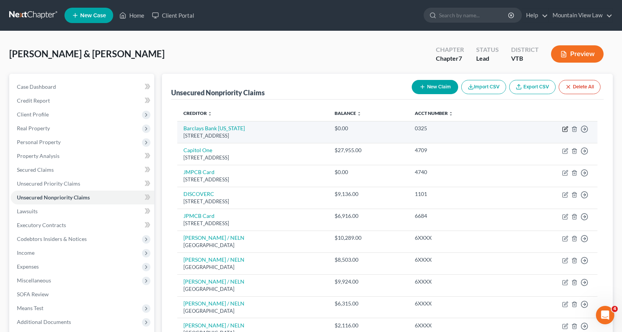
click at [428, 130] on icon "button" at bounding box center [565, 129] width 6 height 6
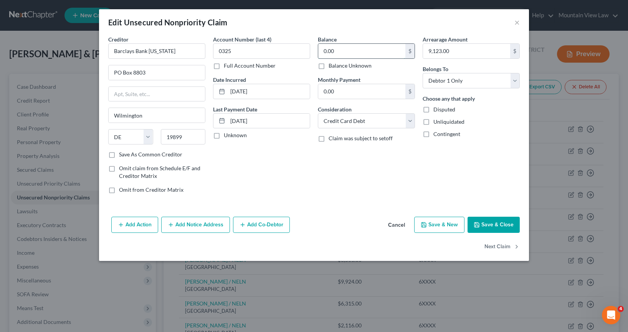
click at [386, 49] on input "0.00" at bounding box center [361, 51] width 87 height 15
click at [428, 224] on button "Save & Close" at bounding box center [493, 224] width 52 height 16
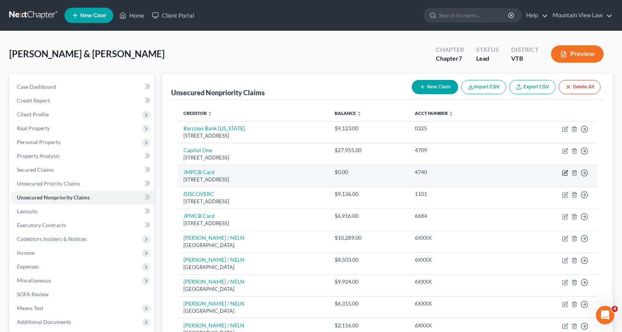
click at [428, 172] on icon "button" at bounding box center [565, 173] width 6 height 6
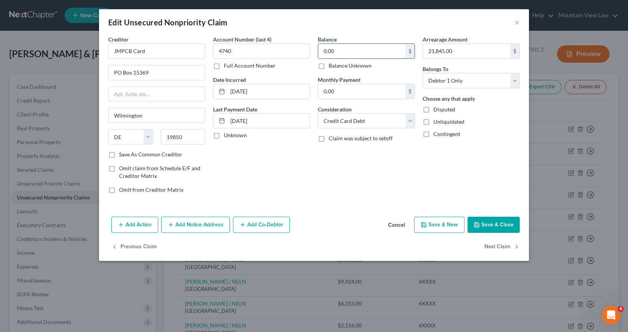
click at [370, 54] on input "0.00" at bounding box center [361, 51] width 87 height 15
click at [428, 223] on button "Save & Close" at bounding box center [493, 224] width 52 height 16
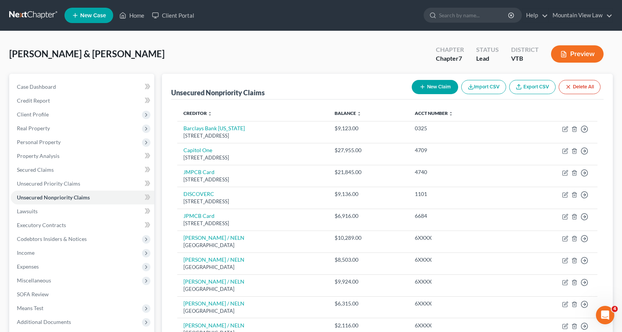
click at [428, 92] on button "New Claim" at bounding box center [435, 87] width 46 height 14
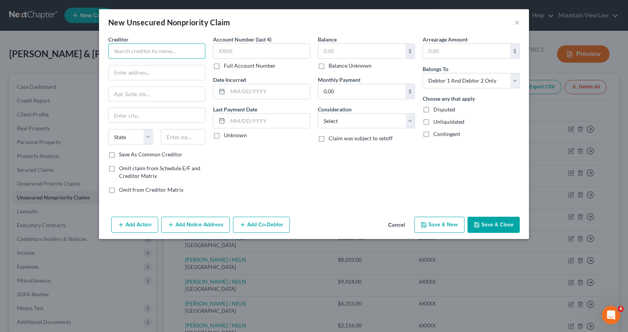
click at [142, 52] on input "text" at bounding box center [156, 50] width 97 height 15
click at [145, 76] on input "text" at bounding box center [157, 72] width 96 height 15
click at [165, 111] on input "text" at bounding box center [157, 115] width 96 height 15
click at [123, 140] on select "State AL AK AR AZ CA CO CT DE DC FL GA GU HI ID IL IN IA KS KY LA ME MD MA MI M…" at bounding box center [130, 136] width 45 height 15
click at [108, 129] on select "State AL AK AR AZ CA CO CT DE DC FL GA GU HI ID IL IN IA KS KY LA ME MD MA MI M…" at bounding box center [130, 136] width 45 height 15
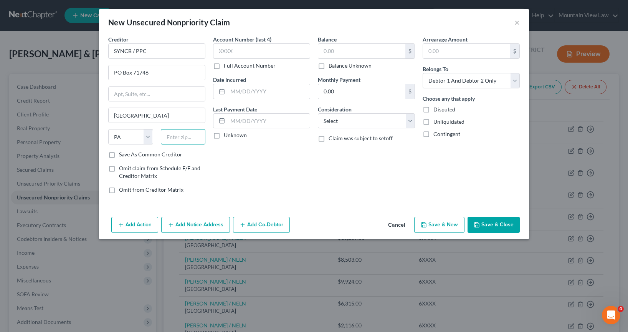
click at [173, 134] on input "text" at bounding box center [183, 136] width 45 height 15
click at [238, 45] on input "text" at bounding box center [261, 50] width 97 height 15
click at [243, 97] on input "text" at bounding box center [269, 91] width 82 height 15
click at [269, 123] on input "text" at bounding box center [269, 121] width 82 height 15
click at [350, 42] on div "Balance $ Balance Unknown Balance Undetermined $ Balance Unknown" at bounding box center [366, 52] width 97 height 34
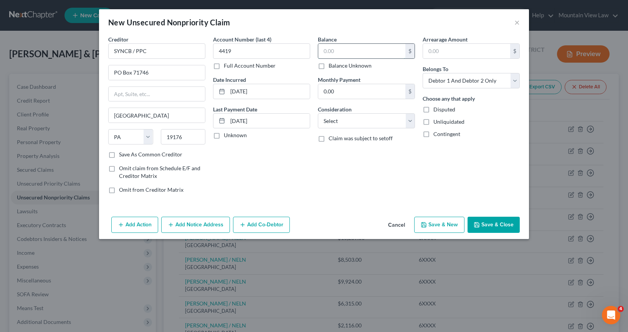
click at [356, 53] on input "text" at bounding box center [361, 51] width 87 height 15
click at [428, 45] on input "text" at bounding box center [466, 51] width 87 height 15
click at [366, 124] on select "Select Cable / Satellite Services Collection Agency Credit Card Debt Debt Couns…" at bounding box center [366, 120] width 97 height 15
click at [318, 113] on select "Select Cable / Satellite Services Collection Agency Credit Card Debt Debt Couns…" at bounding box center [366, 120] width 97 height 15
drag, startPoint x: 476, startPoint y: 80, endPoint x: 475, endPoint y: 86, distance: 6.2
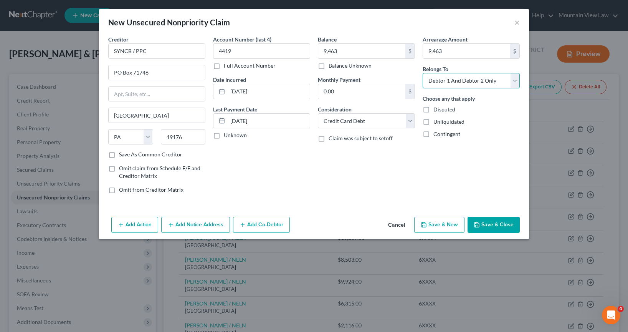
click at [428, 80] on select "Select Debtor 1 Only Debtor 2 Only Debtor 1 And Debtor 2 Only At Least One Of T…" at bounding box center [471, 80] width 97 height 15
click at [423, 73] on select "Select Debtor 1 Only Debtor 2 Only Debtor 1 And Debtor 2 Only At Least One Of T…" at bounding box center [471, 80] width 97 height 15
click at [428, 182] on div "Arrearage Amount 9,463 $ Belongs To * Select Debtor 1 Only Debtor 2 Only Debtor…" at bounding box center [471, 117] width 105 height 164
click at [428, 222] on button "Save & Close" at bounding box center [493, 224] width 52 height 16
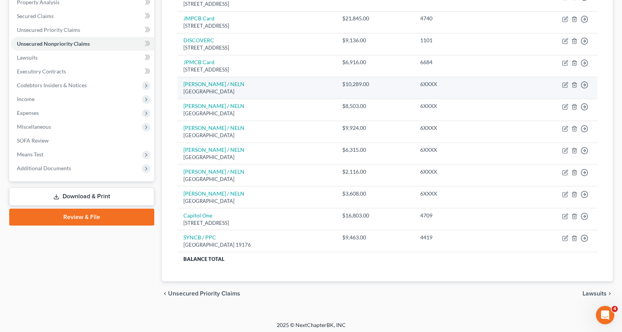
scroll to position [157, 0]
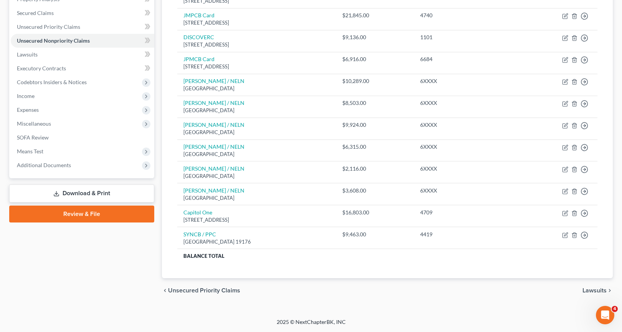
click at [232, 288] on span "Unsecured Priority Claims" at bounding box center [204, 290] width 72 height 6
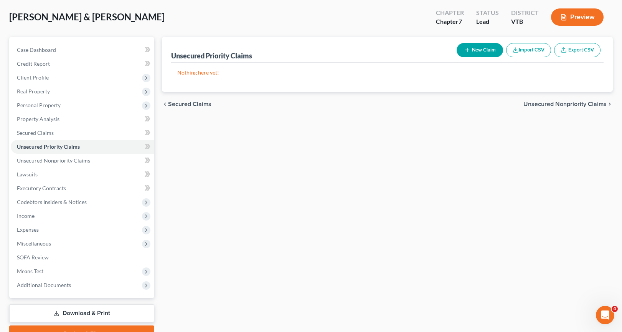
scroll to position [76, 0]
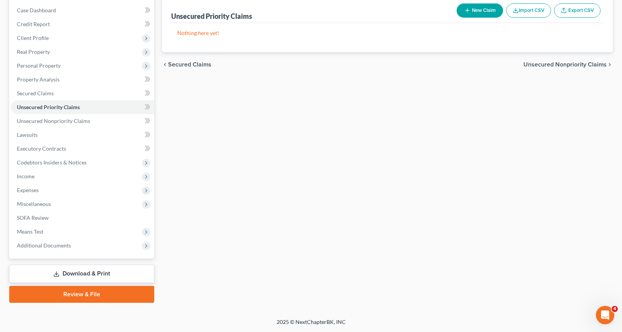
click at [428, 59] on div "chevron_left Secured Claims Unsecured Nonpriority Claims chevron_right" at bounding box center [387, 64] width 451 height 25
click at [428, 65] on span "Unsecured Nonpriority Claims" at bounding box center [564, 64] width 83 height 6
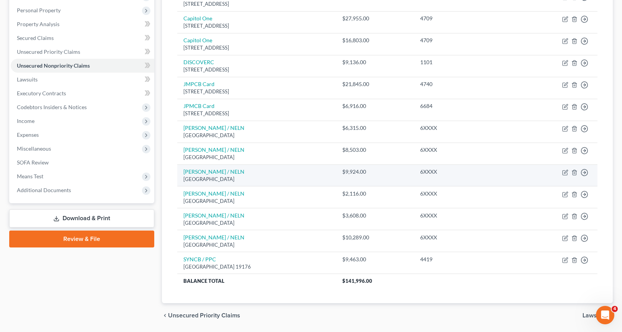
scroll to position [118, 0]
